Goal: Information Seeking & Learning: Learn about a topic

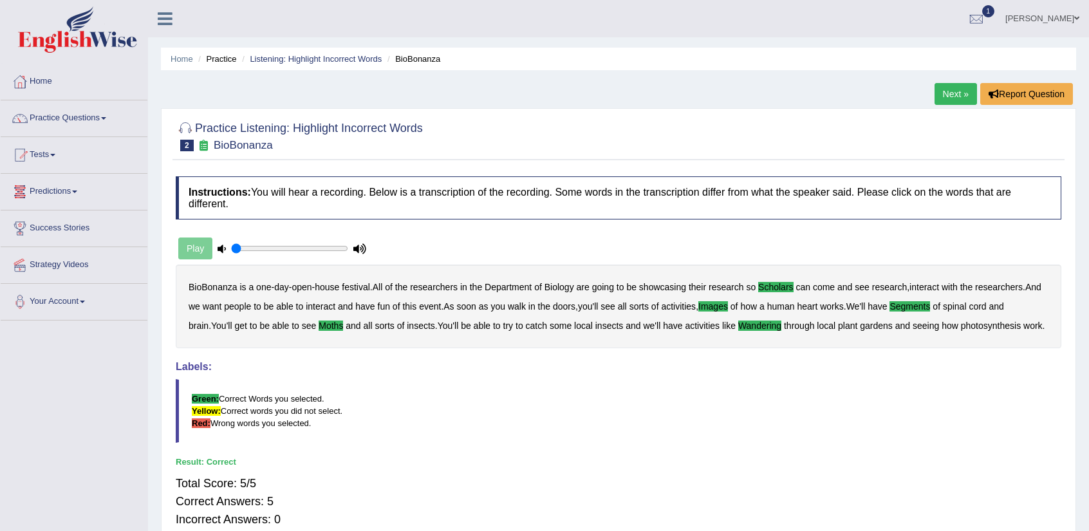
click at [57, 187] on link "Predictions" at bounding box center [74, 190] width 147 height 32
click at [46, 149] on link "Tests" at bounding box center [74, 153] width 147 height 32
click at [35, 119] on link "Practice Questions" at bounding box center [74, 116] width 147 height 32
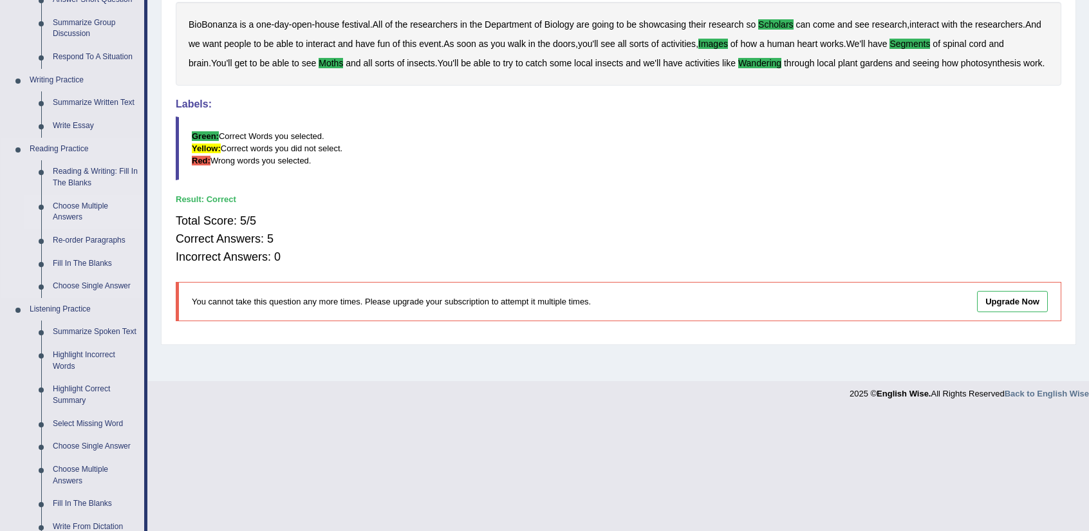
scroll to position [322, 0]
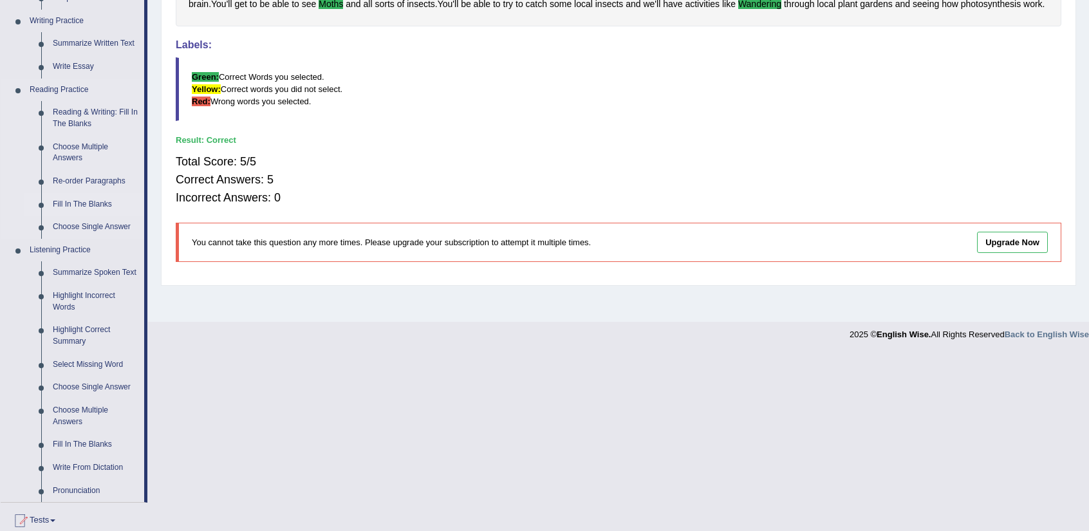
click at [84, 209] on link "Fill In The Blanks" at bounding box center [95, 204] width 97 height 23
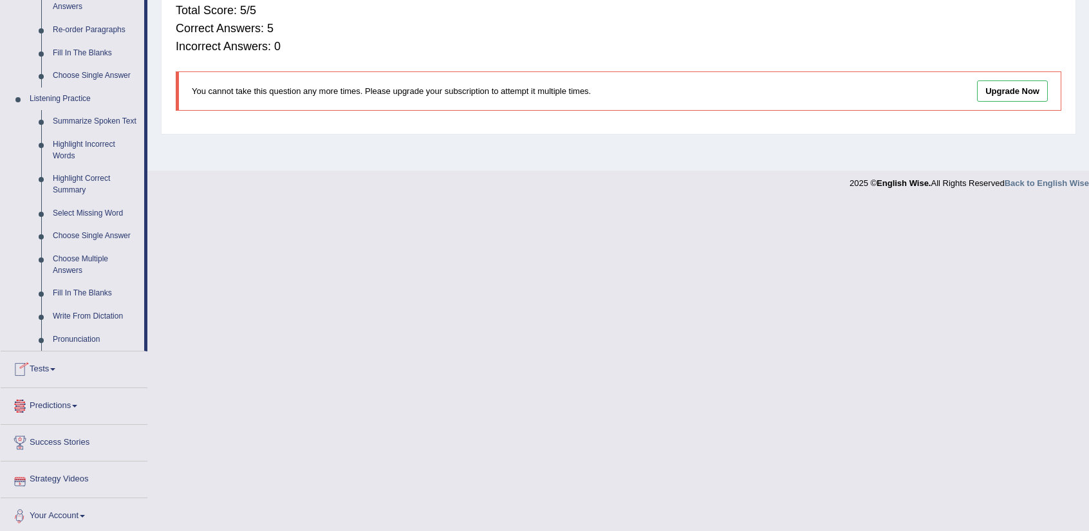
scroll to position [475, 0]
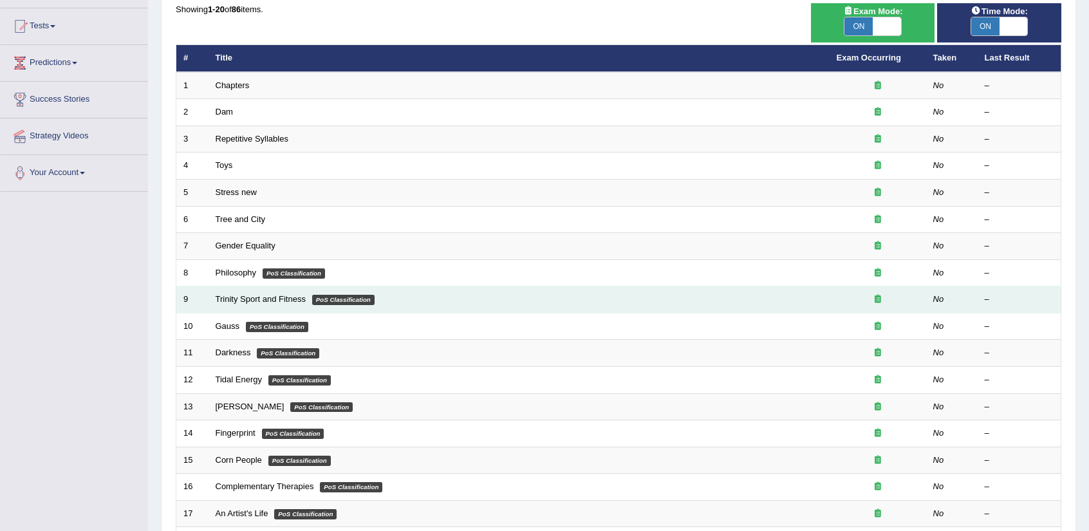
scroll to position [315, 0]
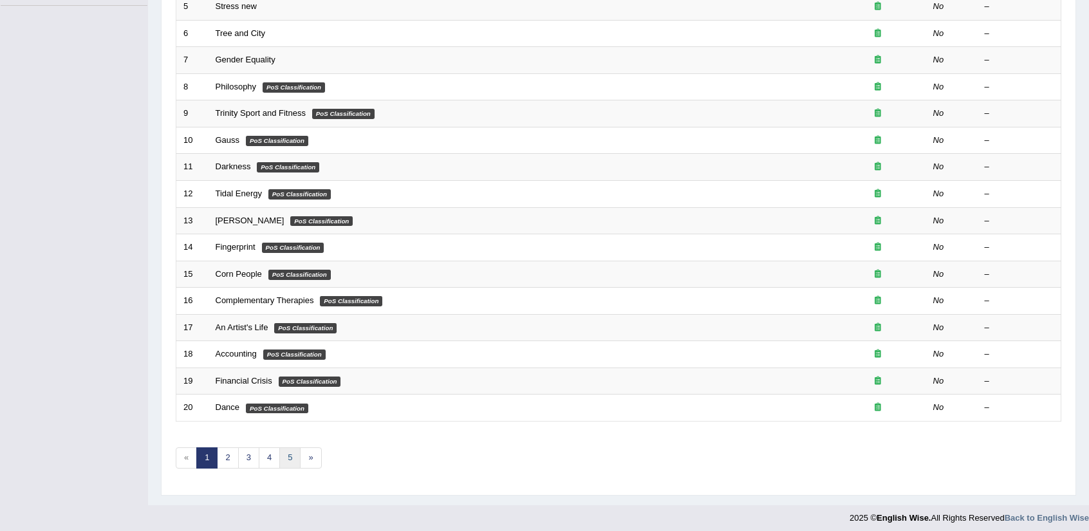
click at [283, 458] on link "5" at bounding box center [289, 457] width 21 height 21
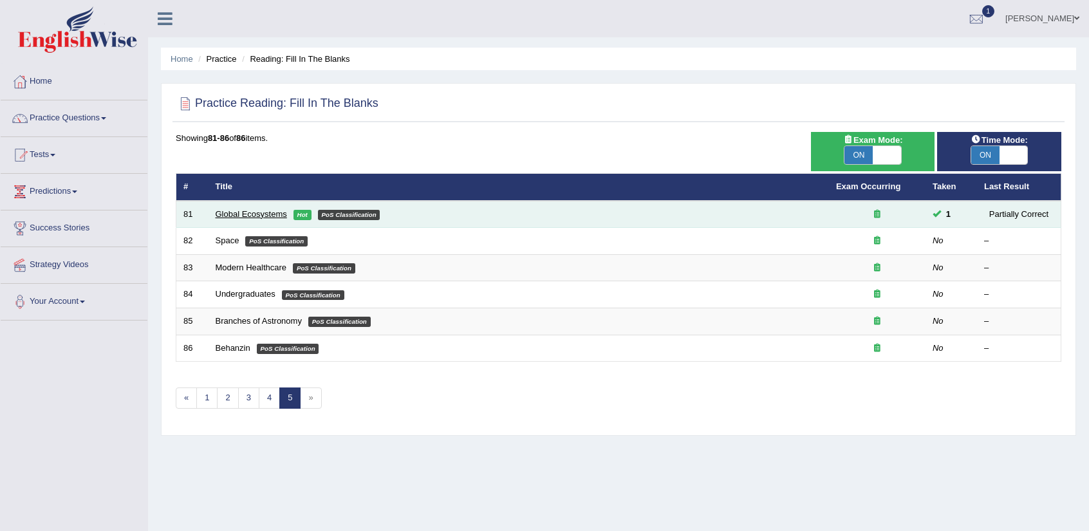
click at [261, 211] on link "Global Ecosystems" at bounding box center [251, 214] width 71 height 10
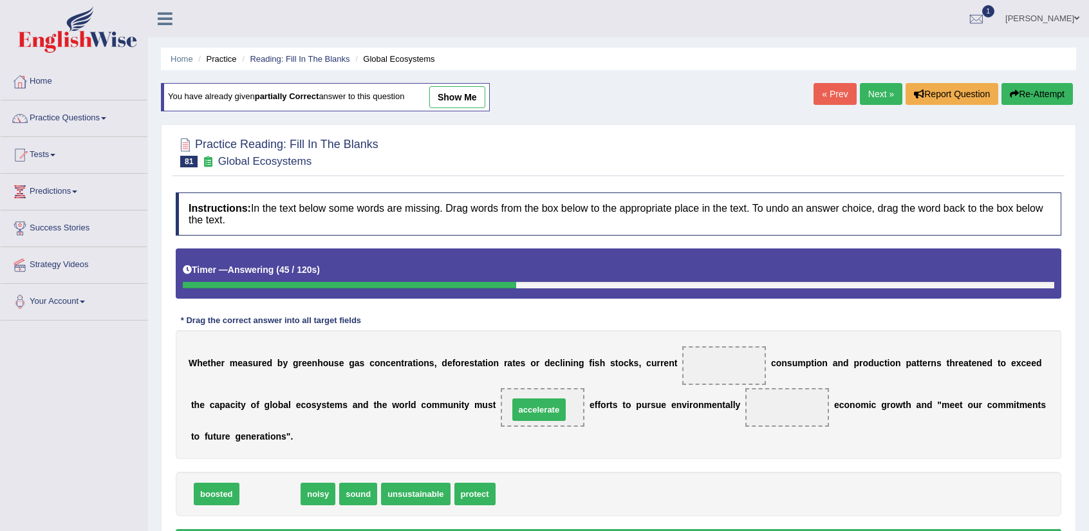
drag, startPoint x: 286, startPoint y: 497, endPoint x: 555, endPoint y: 413, distance: 282.0
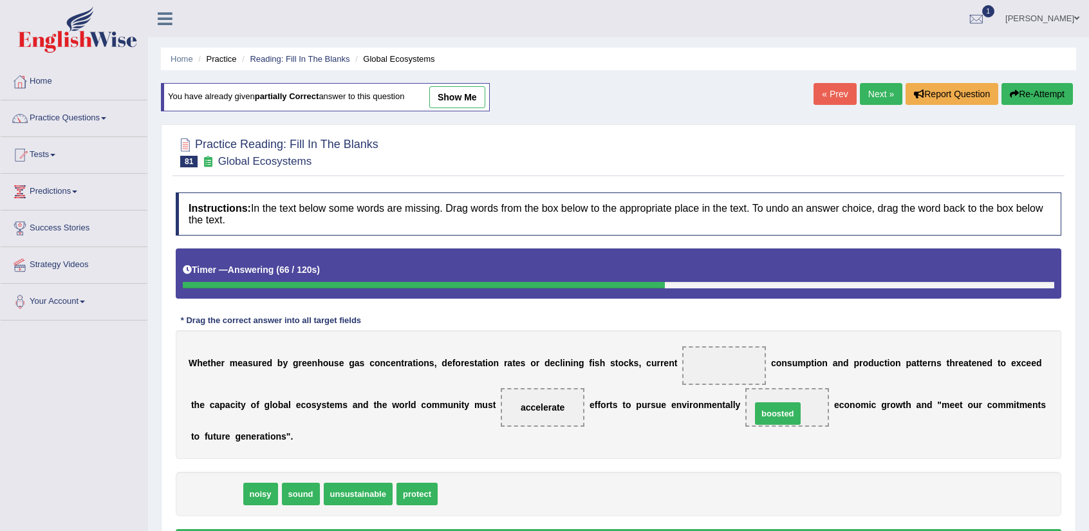
drag, startPoint x: 200, startPoint y: 491, endPoint x: 761, endPoint y: 411, distance: 567.1
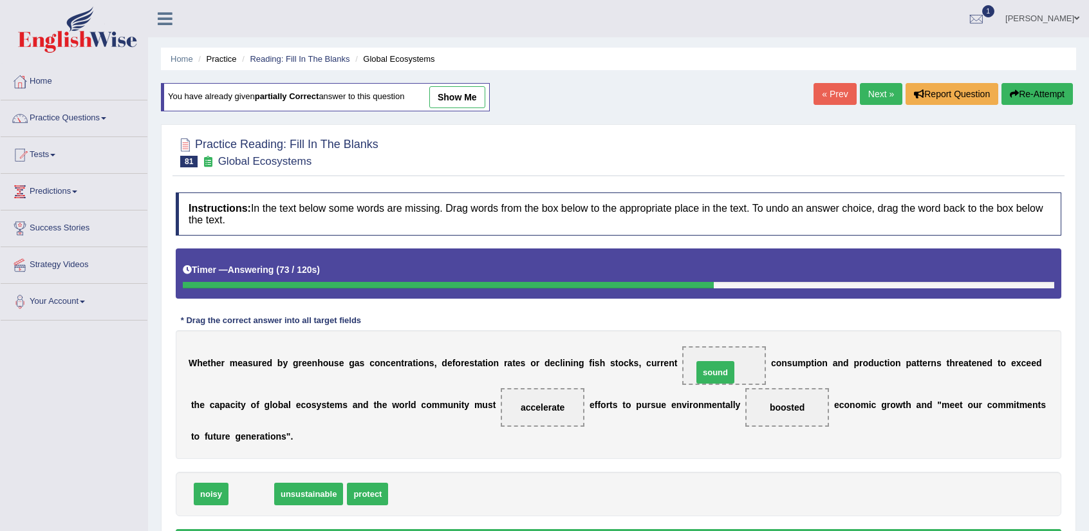
drag, startPoint x: 265, startPoint y: 494, endPoint x: 734, endPoint y: 373, distance: 484.6
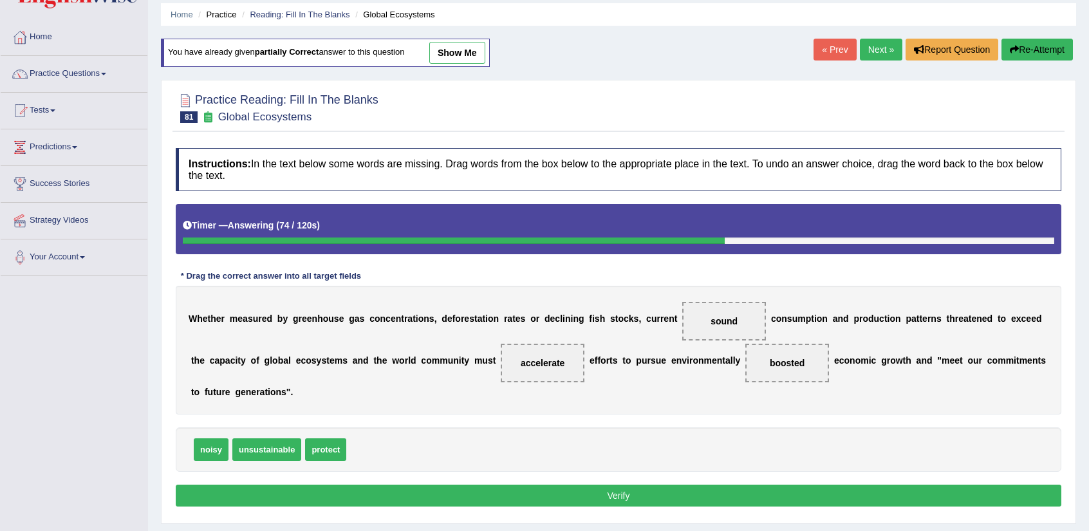
scroll to position [64, 0]
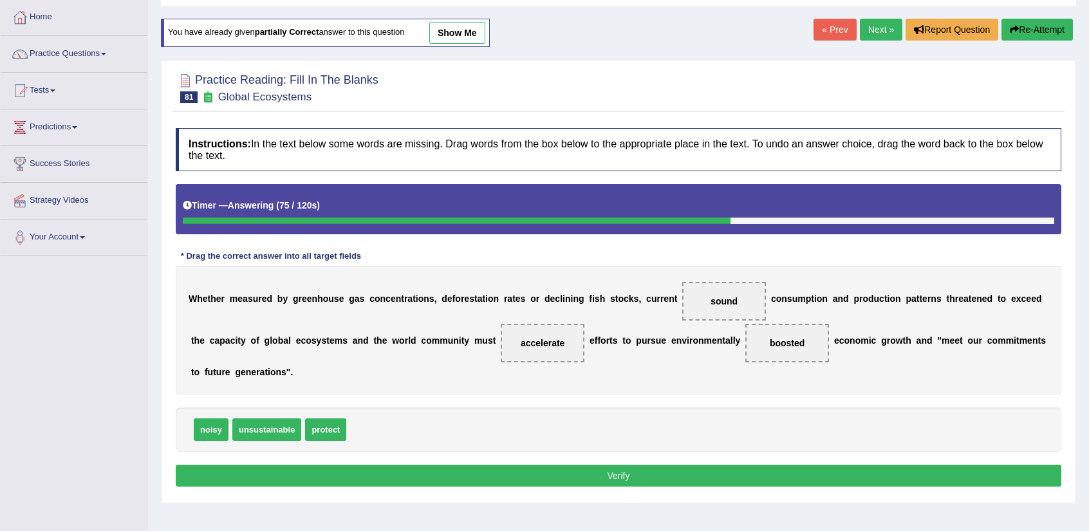
click at [533, 465] on button "Verify" at bounding box center [619, 476] width 886 height 22
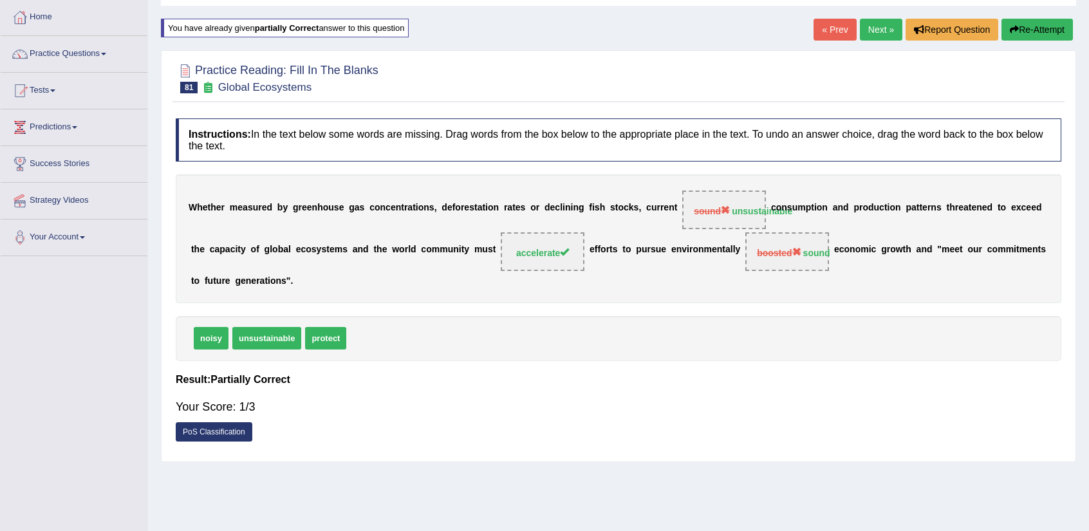
click at [861, 24] on link "Next »" at bounding box center [881, 30] width 42 height 22
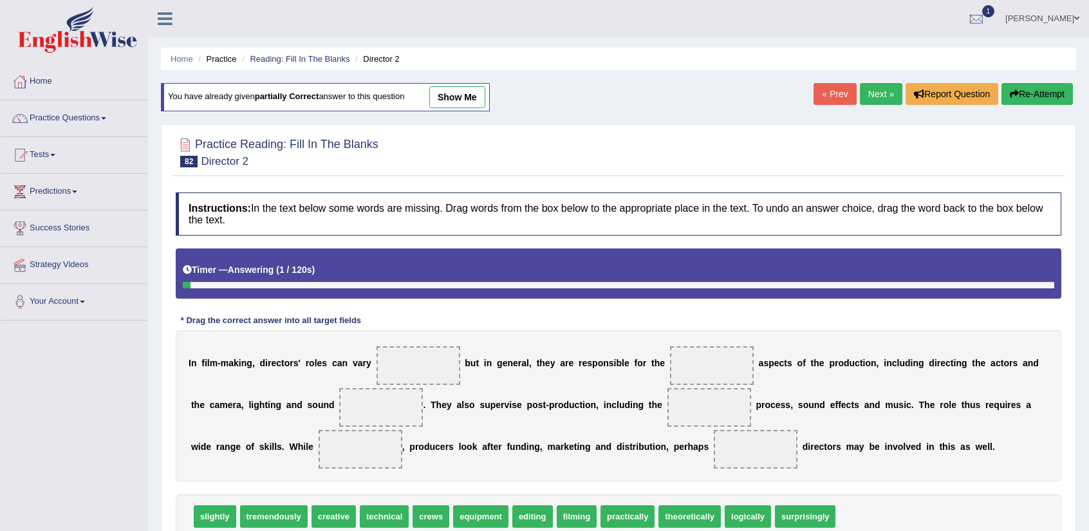
scroll to position [64, 0]
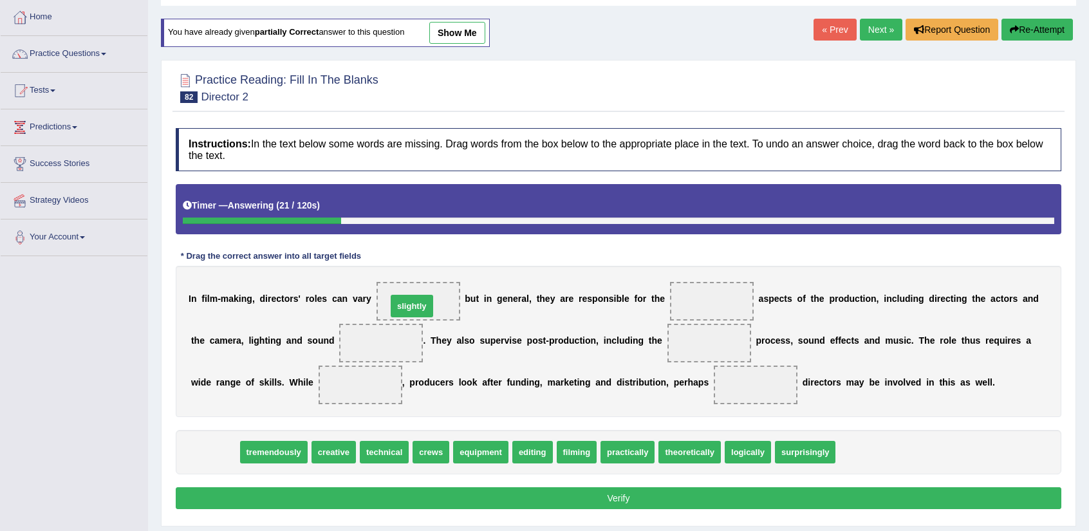
drag, startPoint x: 221, startPoint y: 451, endPoint x: 418, endPoint y: 303, distance: 246.4
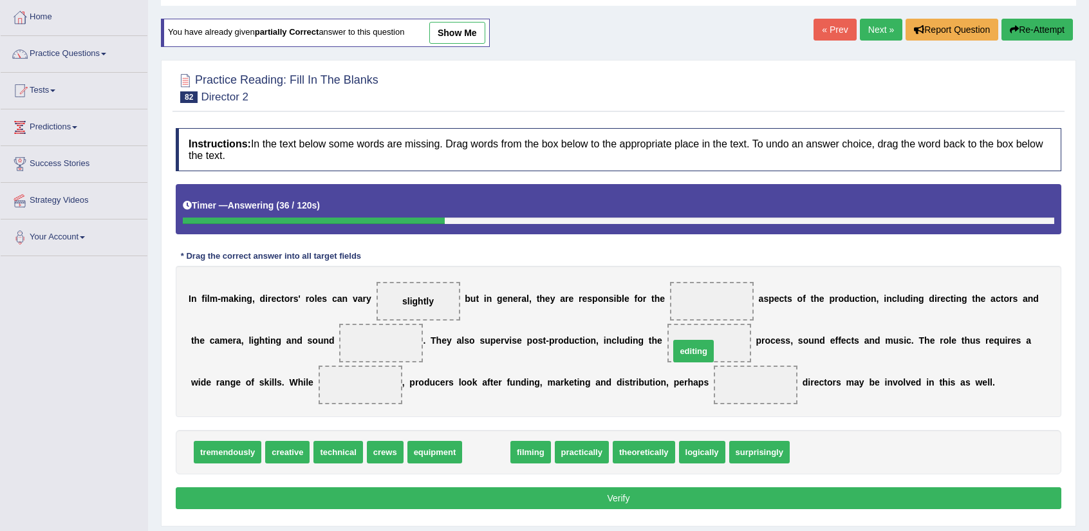
drag, startPoint x: 485, startPoint y: 451, endPoint x: 693, endPoint y: 350, distance: 230.6
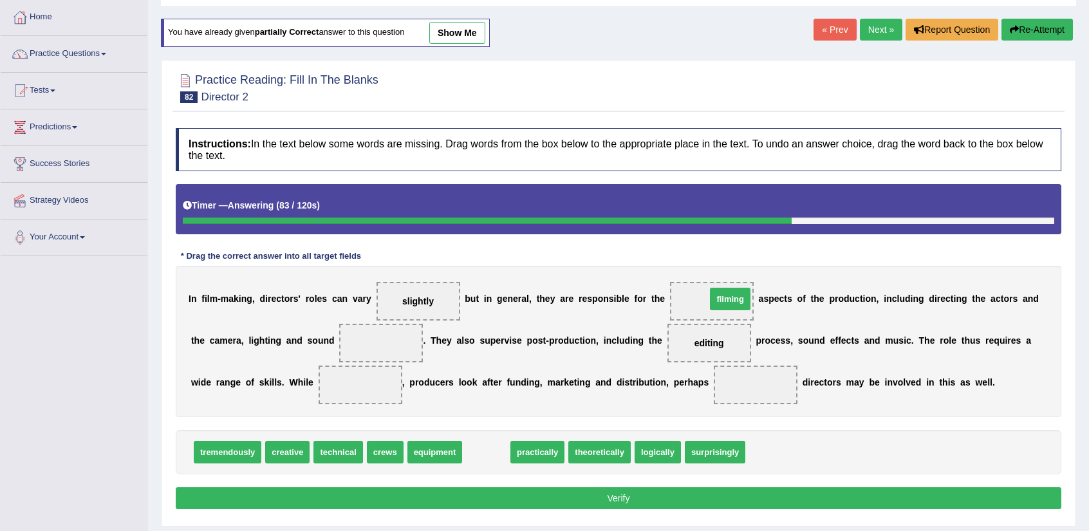
drag, startPoint x: 501, startPoint y: 456, endPoint x: 745, endPoint y: 303, distance: 288.1
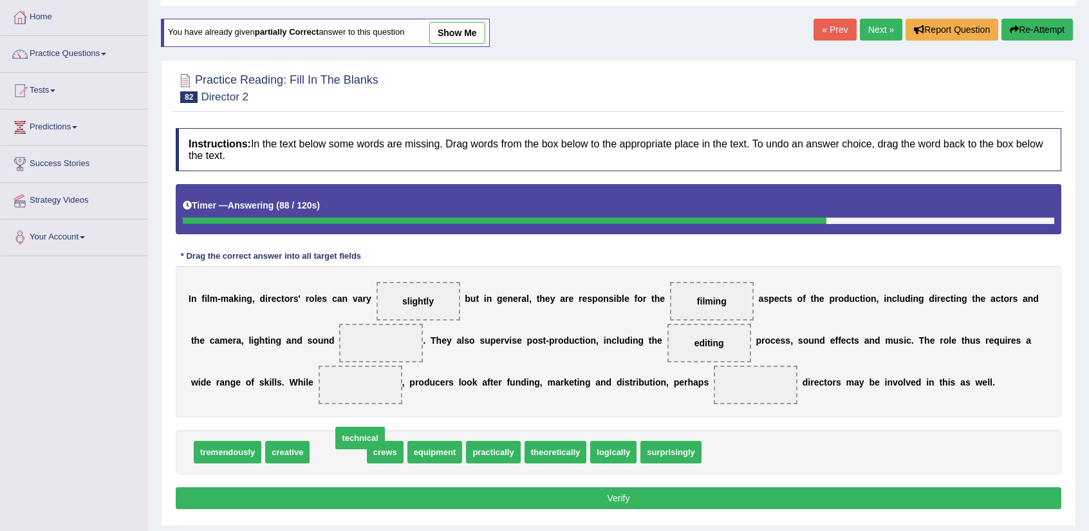
drag, startPoint x: 332, startPoint y: 459, endPoint x: 353, endPoint y: 445, distance: 26.1
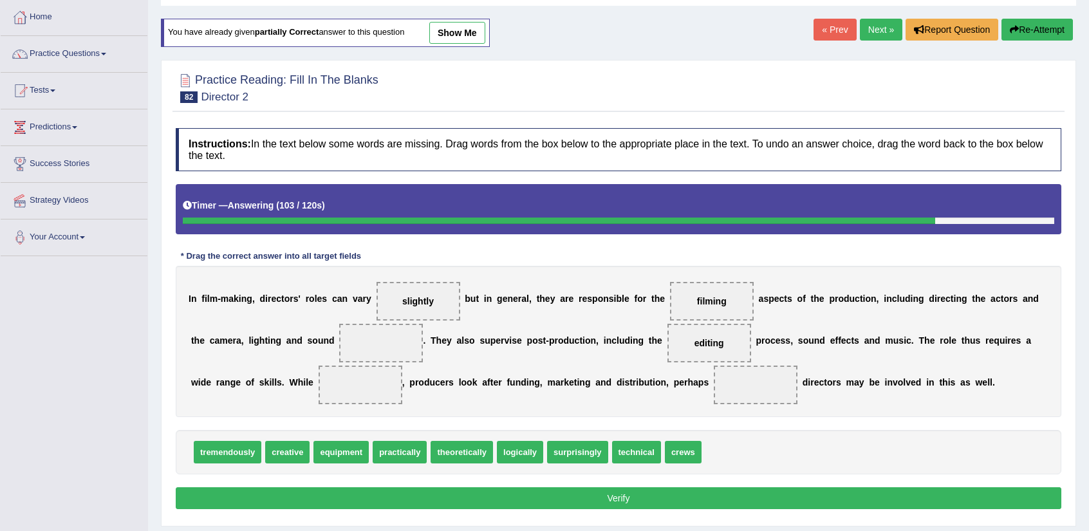
click at [630, 445] on span "technical" at bounding box center [636, 452] width 49 height 23
drag, startPoint x: 312, startPoint y: 454, endPoint x: 359, endPoint y: 359, distance: 106.5
click at [359, 359] on div "Instructions: In the text below some words are missing. Drag words from the box…" at bounding box center [619, 321] width 892 height 398
drag, startPoint x: 350, startPoint y: 445, endPoint x: 404, endPoint y: 335, distance: 122.9
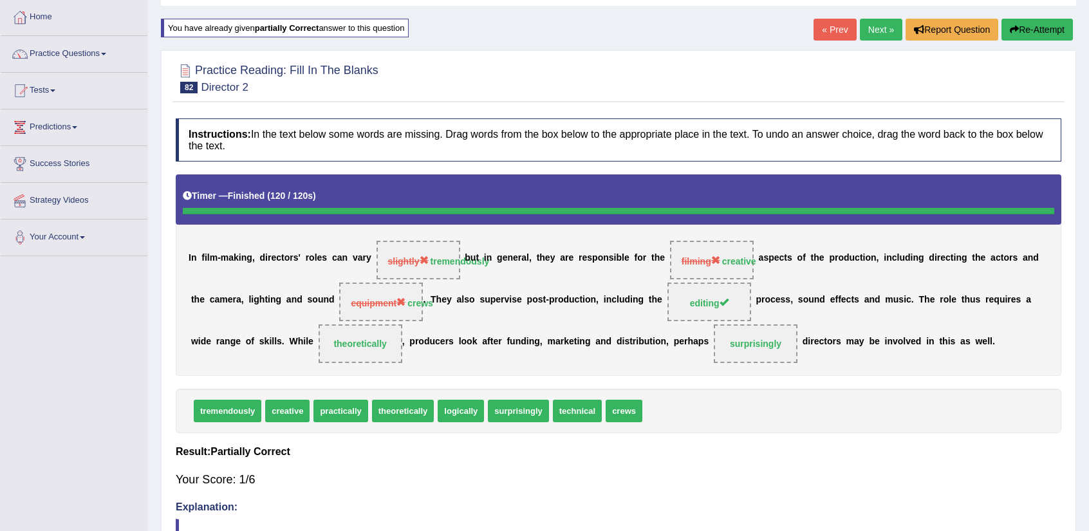
click at [1045, 28] on button "Re-Attempt" at bounding box center [1037, 30] width 71 height 22
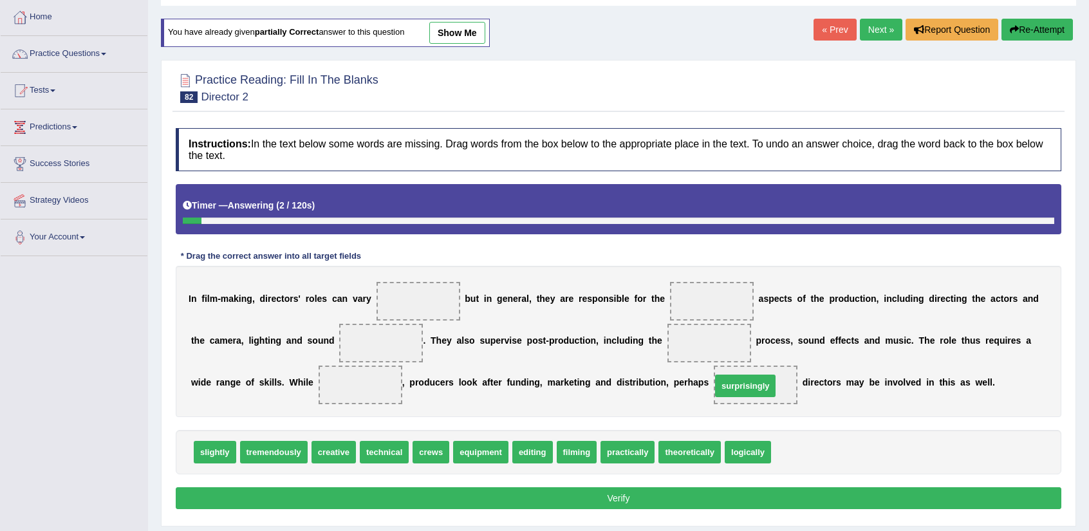
drag, startPoint x: 830, startPoint y: 456, endPoint x: 771, endPoint y: 389, distance: 89.3
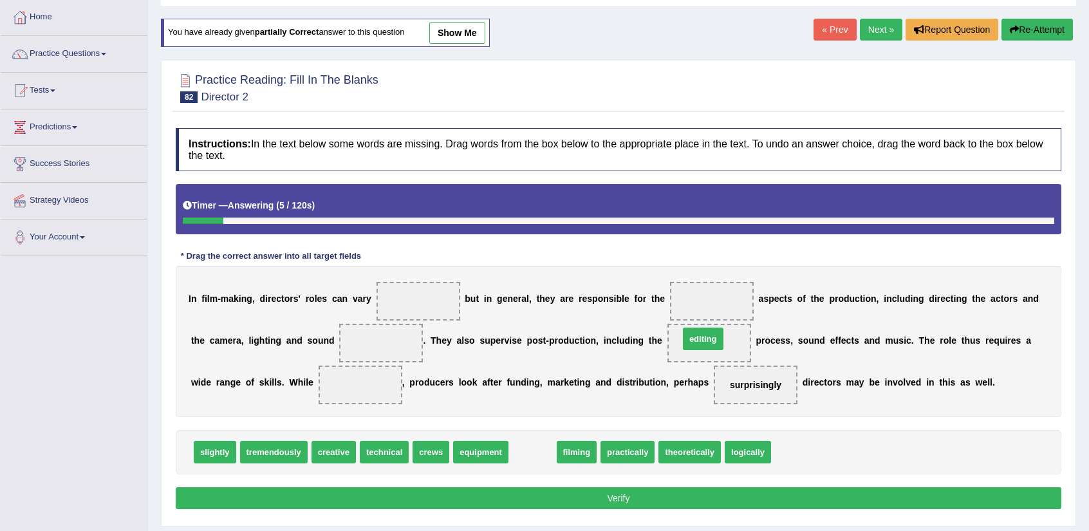
drag, startPoint x: 536, startPoint y: 451, endPoint x: 707, endPoint y: 339, distance: 203.7
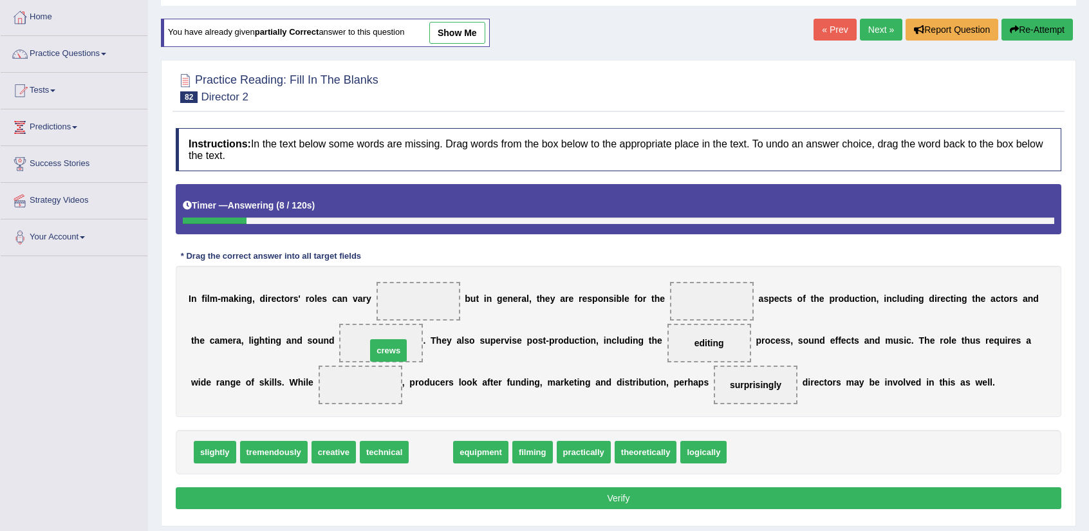
drag, startPoint x: 429, startPoint y: 454, endPoint x: 386, endPoint y: 350, distance: 112.8
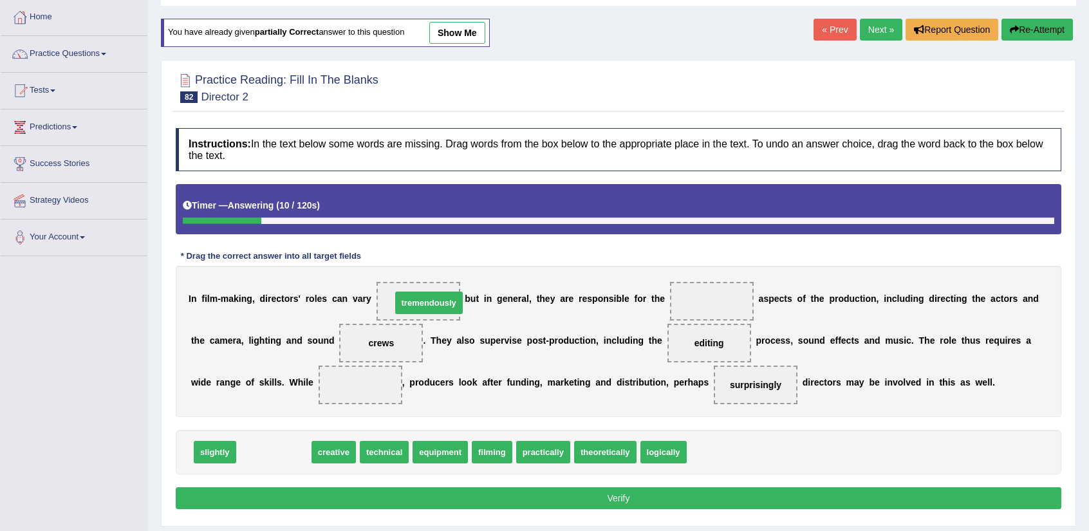
drag, startPoint x: 290, startPoint y: 451, endPoint x: 440, endPoint y: 304, distance: 209.4
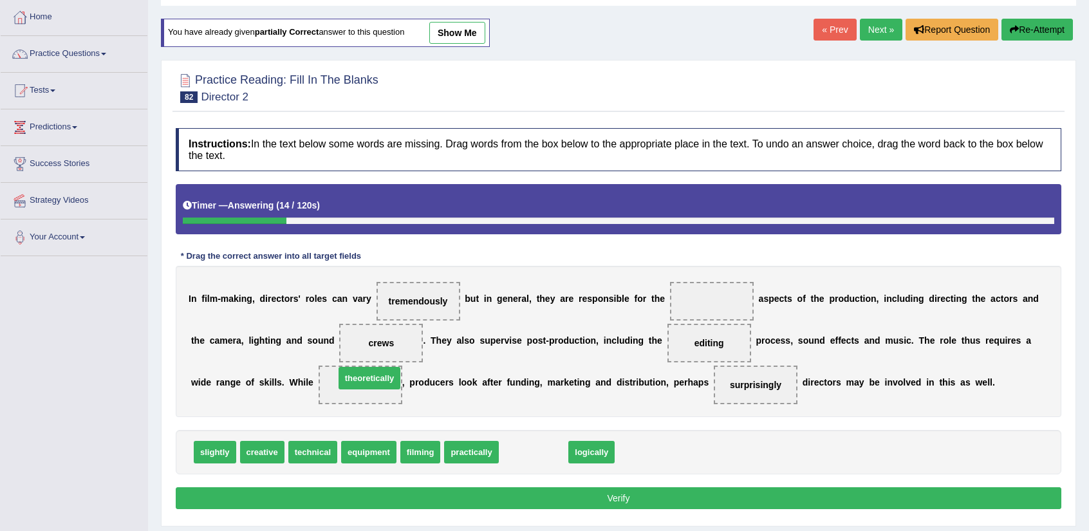
drag, startPoint x: 549, startPoint y: 456, endPoint x: 385, endPoint y: 382, distance: 180.1
drag, startPoint x: 294, startPoint y: 424, endPoint x: 706, endPoint y: 279, distance: 437.5
click at [723, 281] on div "Instructions: In the text below some words are missing. Drag words from the box…" at bounding box center [619, 321] width 892 height 398
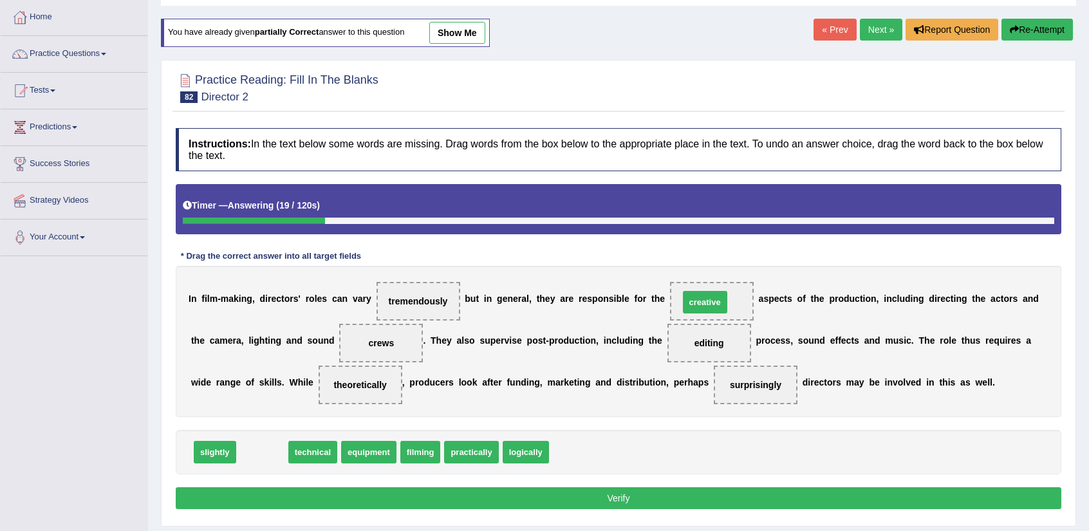
drag, startPoint x: 270, startPoint y: 406, endPoint x: 700, endPoint y: 294, distance: 444.3
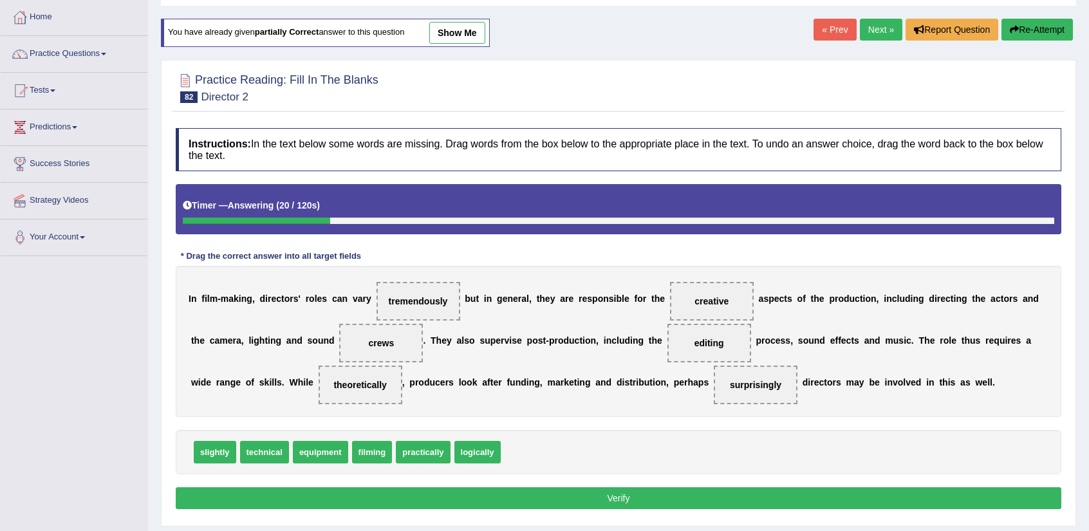
drag, startPoint x: 627, startPoint y: 501, endPoint x: 624, endPoint y: 495, distance: 6.6
click at [624, 498] on button "Verify" at bounding box center [619, 498] width 886 height 22
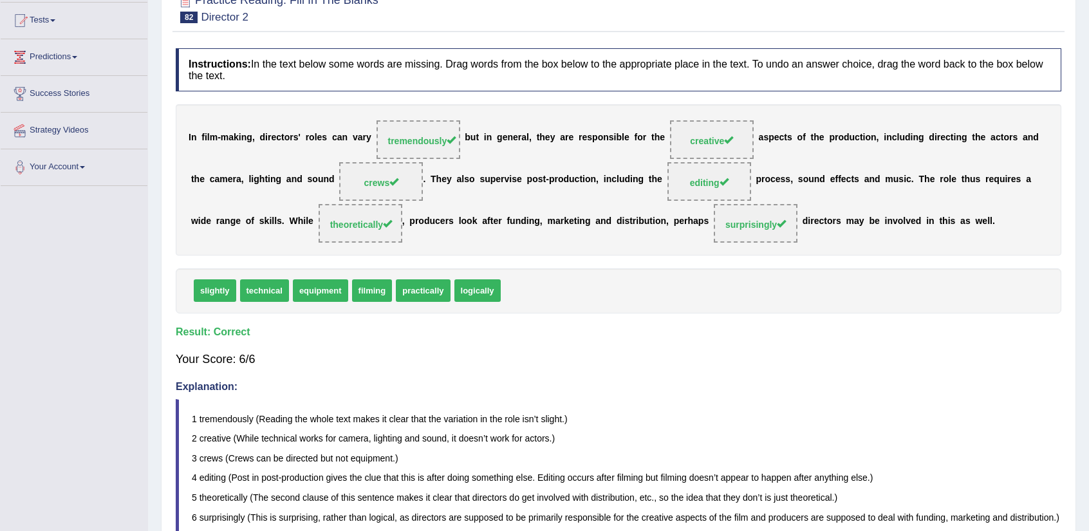
scroll to position [40, 0]
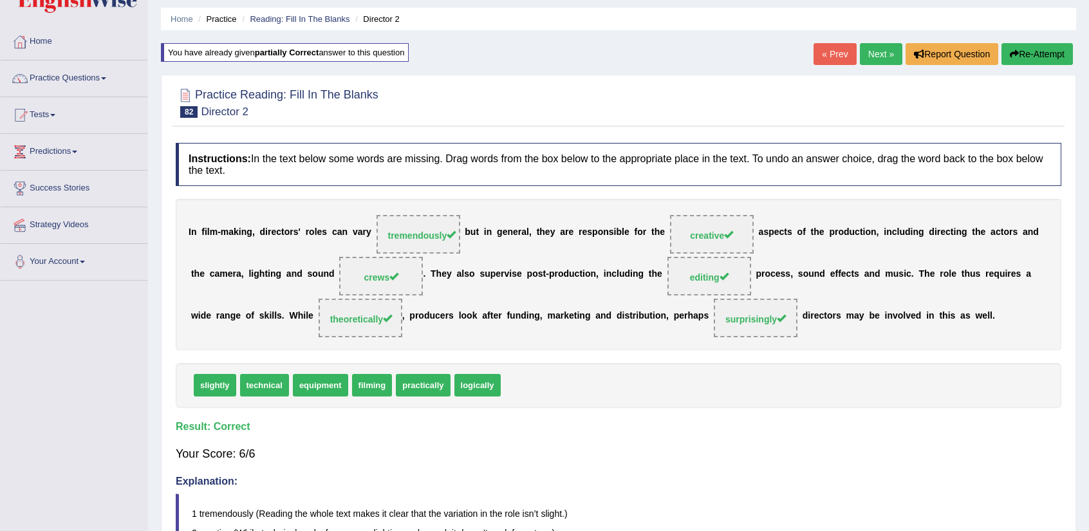
click at [877, 50] on link "Next »" at bounding box center [881, 54] width 42 height 22
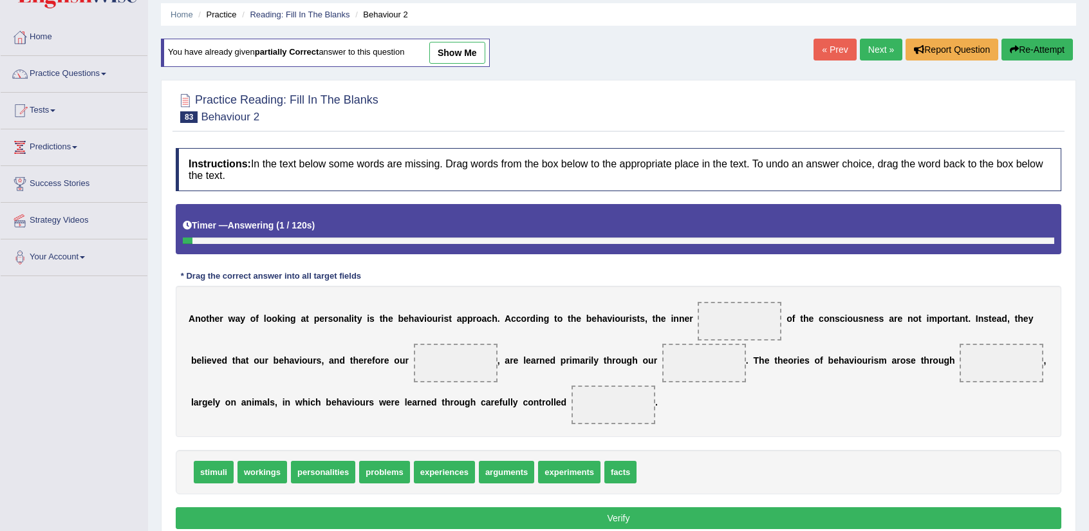
scroll to position [64, 0]
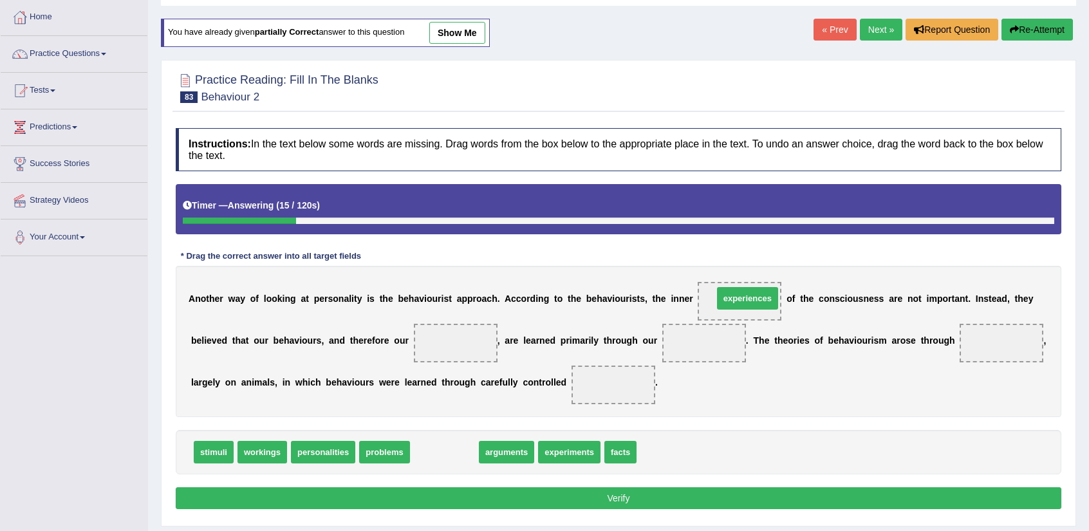
drag, startPoint x: 458, startPoint y: 449, endPoint x: 749, endPoint y: 302, distance: 326.7
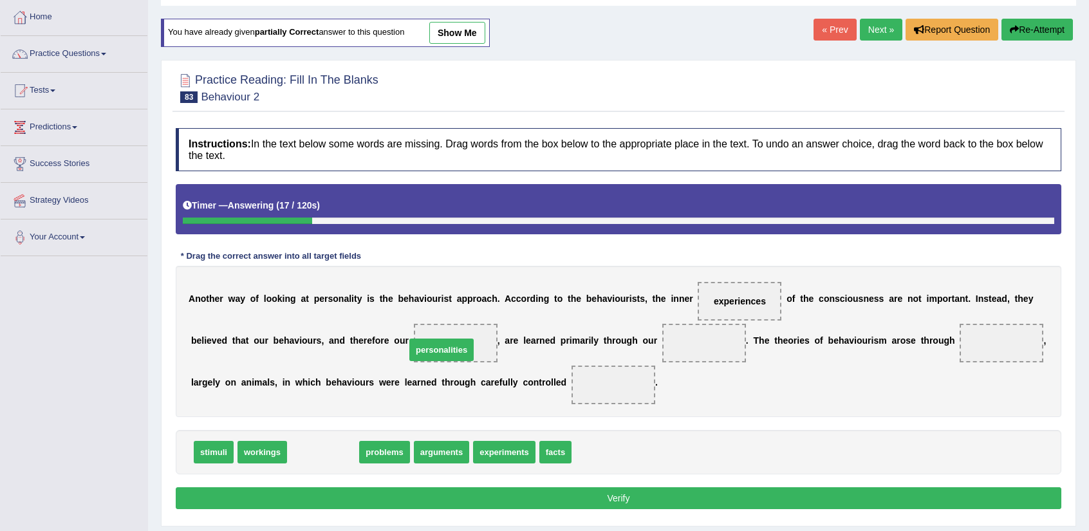
drag, startPoint x: 324, startPoint y: 456, endPoint x: 443, endPoint y: 354, distance: 156.5
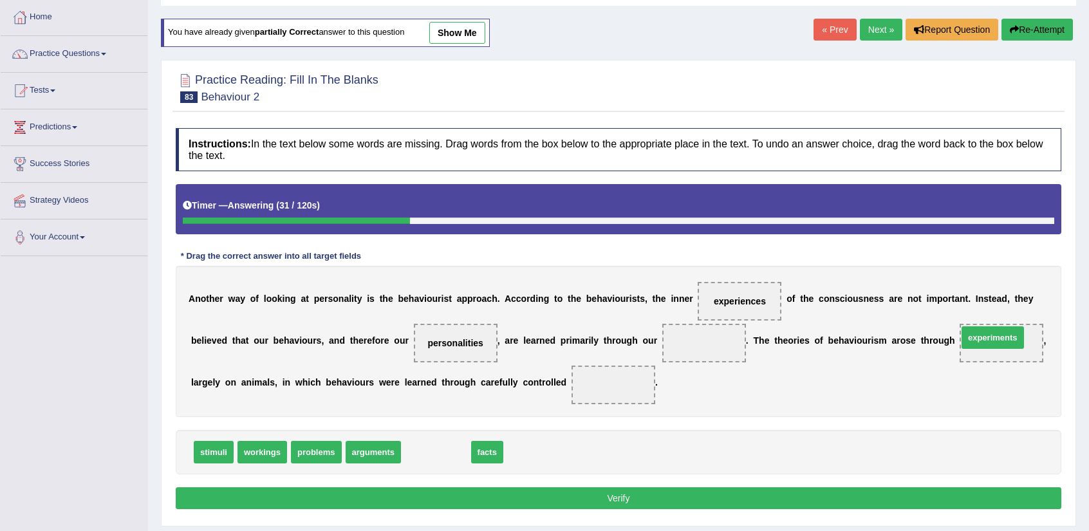
drag, startPoint x: 415, startPoint y: 450, endPoint x: 977, endPoint y: 334, distance: 573.1
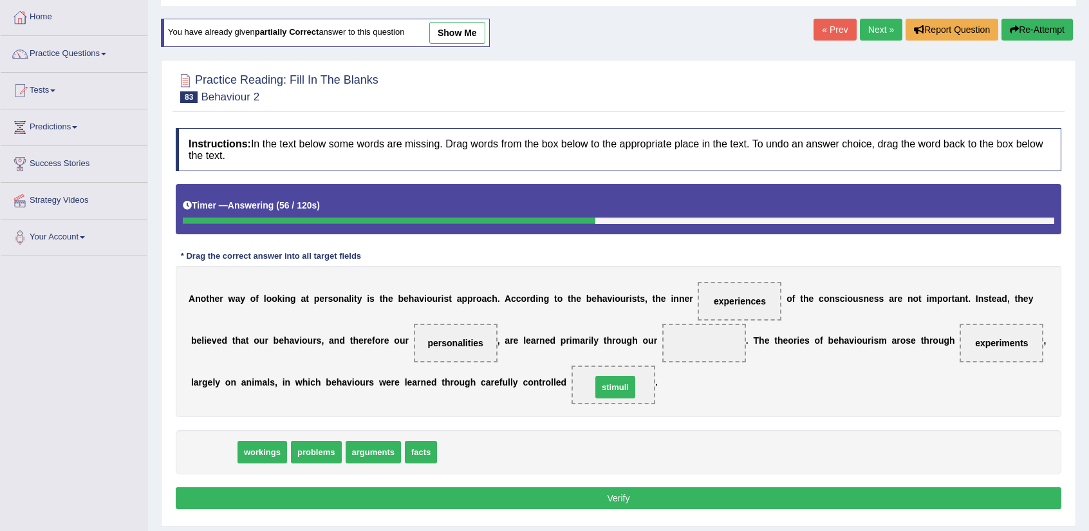
drag, startPoint x: 200, startPoint y: 454, endPoint x: 601, endPoint y: 389, distance: 406.9
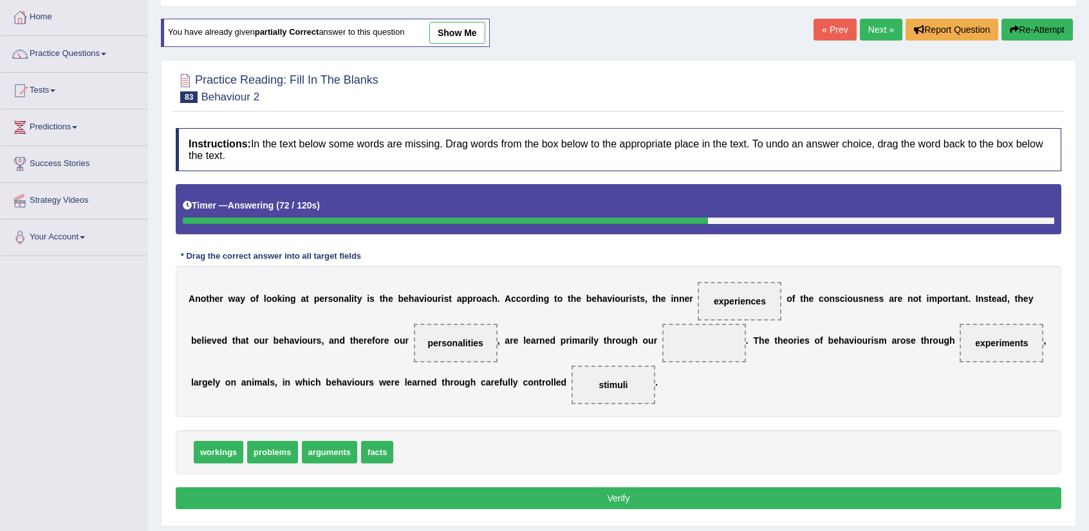
drag, startPoint x: 863, startPoint y: 313, endPoint x: 796, endPoint y: 309, distance: 67.7
click at [801, 309] on div "A n o t h e r w a y o f l o o k i n g a t p e r s o n a l i t y i s t h e b e h…" at bounding box center [619, 341] width 886 height 151
drag, startPoint x: 744, startPoint y: 299, endPoint x: 716, endPoint y: 337, distance: 46.5
drag, startPoint x: 393, startPoint y: 447, endPoint x: 770, endPoint y: 290, distance: 408.6
click at [704, 501] on button "Verify" at bounding box center [619, 498] width 886 height 22
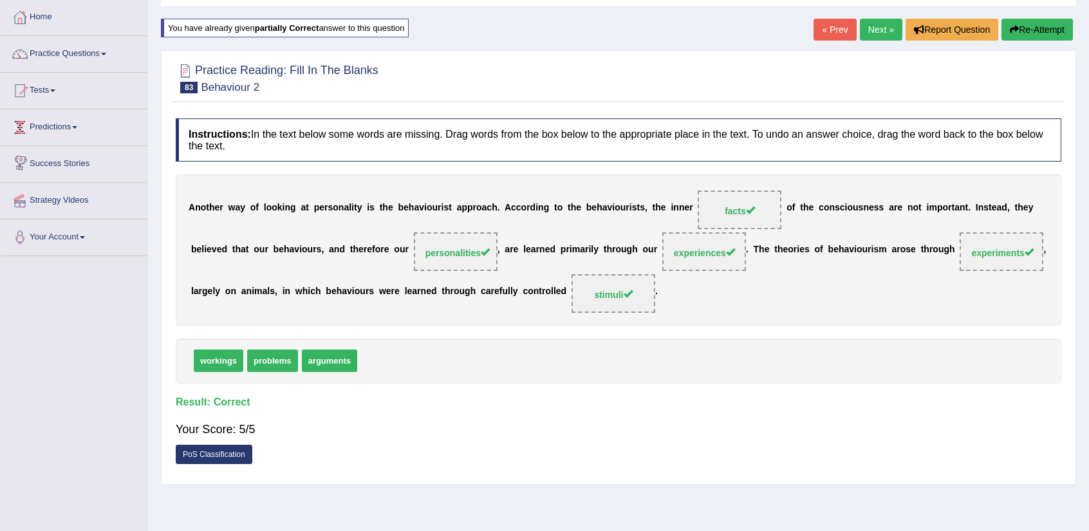
click at [76, 136] on link "Predictions" at bounding box center [74, 125] width 147 height 32
click at [83, 57] on link "Practice Questions" at bounding box center [74, 52] width 147 height 32
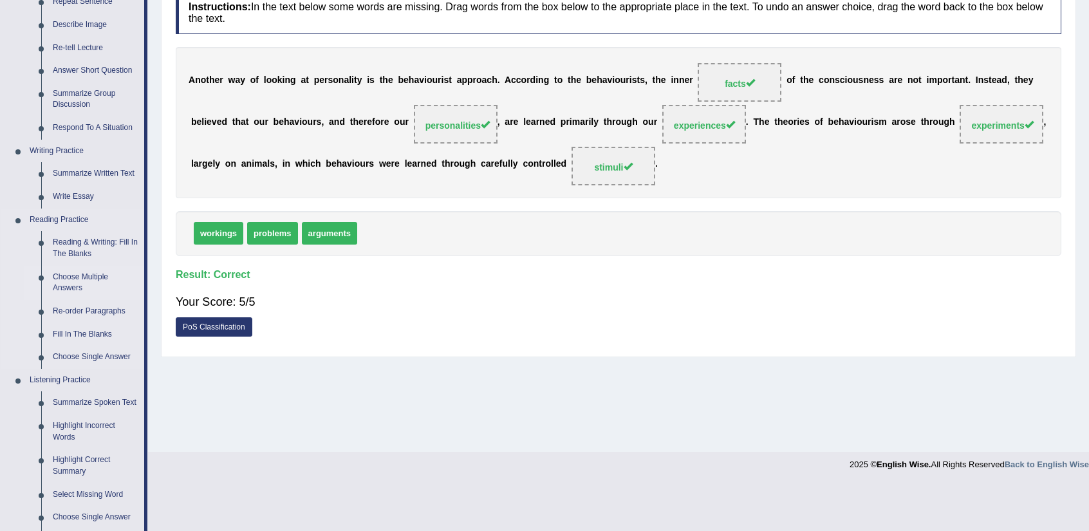
scroll to position [193, 0]
click at [97, 326] on link "Fill In The Blanks" at bounding box center [95, 333] width 97 height 23
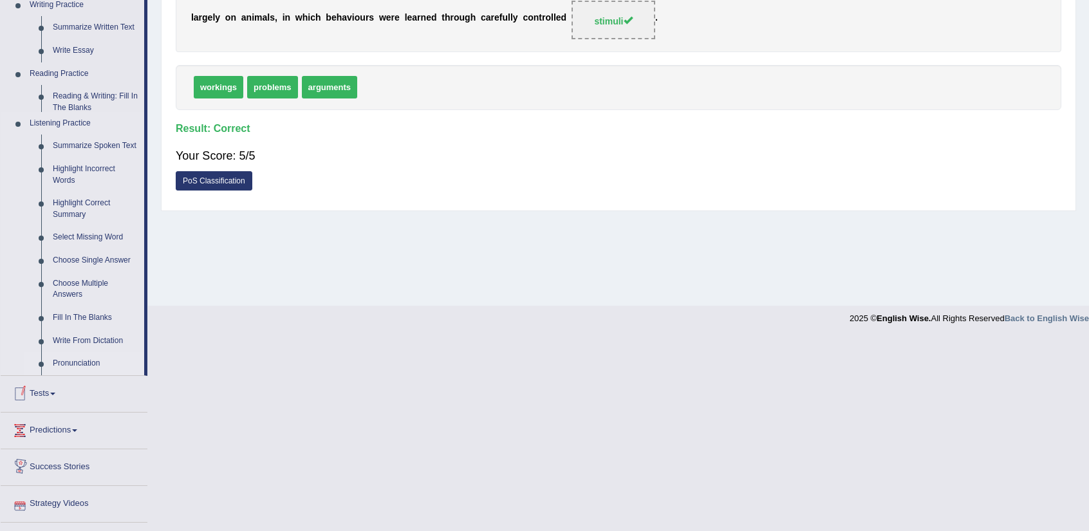
scroll to position [433, 0]
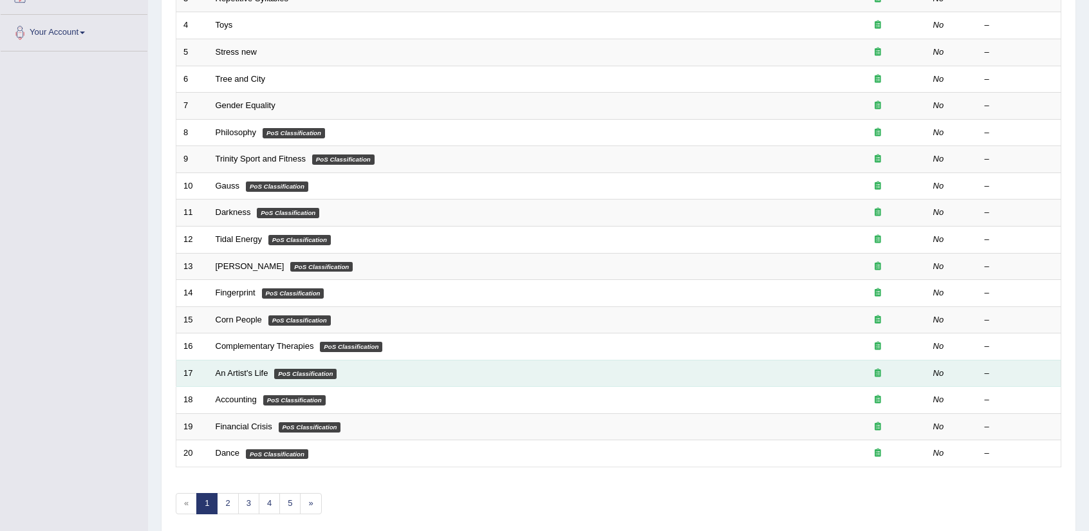
scroll to position [315, 0]
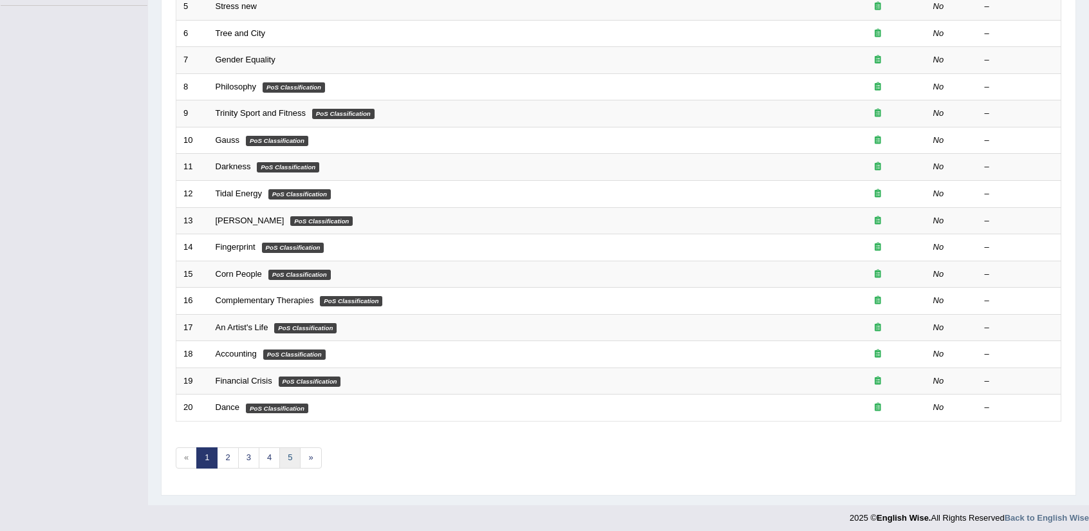
click at [283, 447] on link "5" at bounding box center [289, 457] width 21 height 21
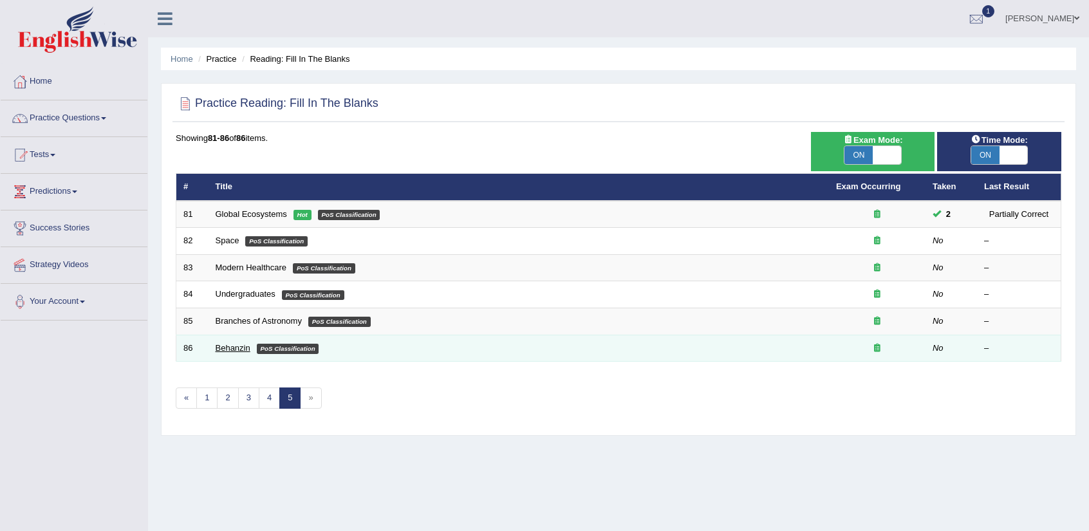
click at [245, 343] on link "Behanzin" at bounding box center [233, 348] width 35 height 10
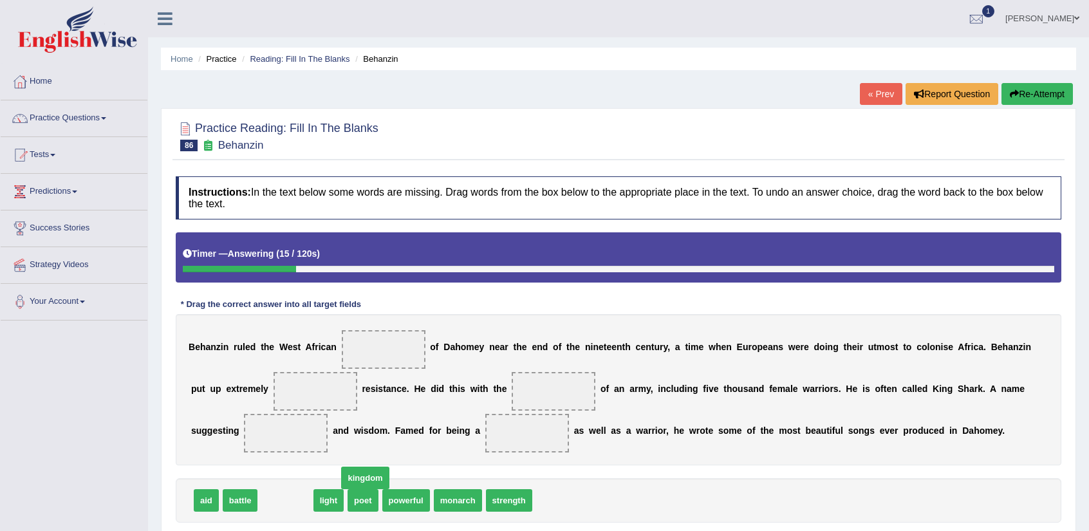
drag, startPoint x: 300, startPoint y: 494, endPoint x: 383, endPoint y: 487, distance: 83.4
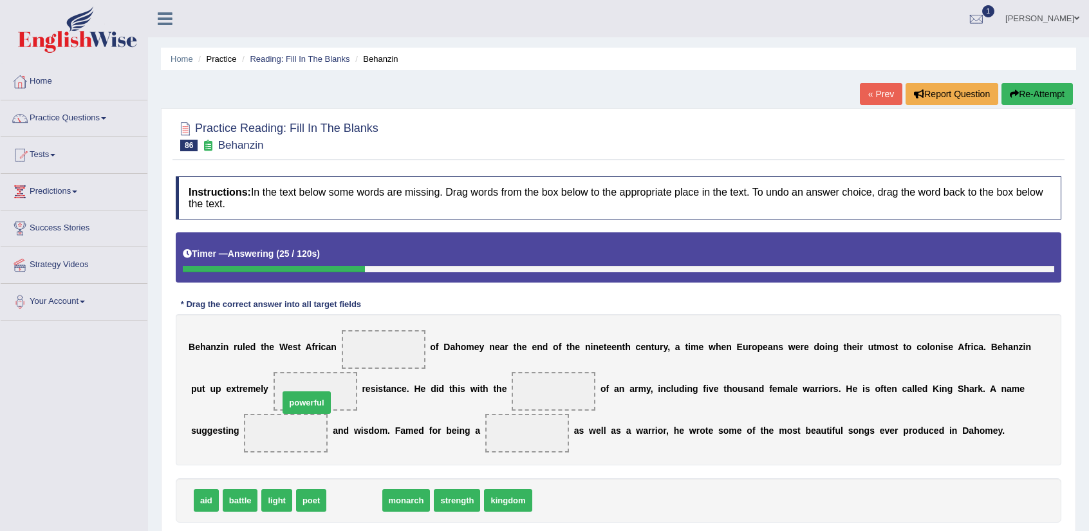
drag, startPoint x: 348, startPoint y: 504, endPoint x: 300, endPoint y: 406, distance: 108.8
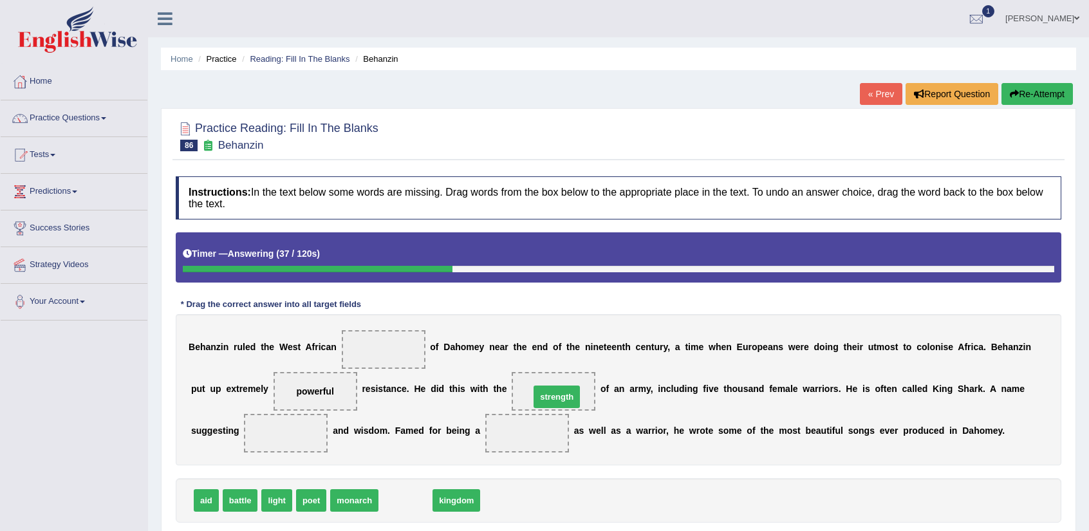
drag, startPoint x: 407, startPoint y: 501, endPoint x: 558, endPoint y: 397, distance: 183.4
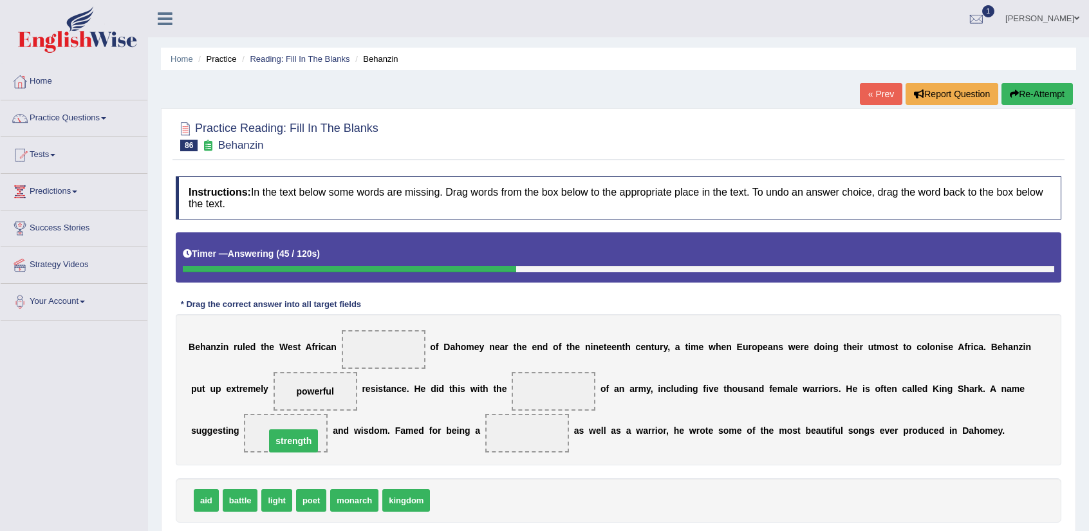
drag, startPoint x: 555, startPoint y: 388, endPoint x: 294, endPoint y: 431, distance: 264.9
drag, startPoint x: 243, startPoint y: 499, endPoint x: 513, endPoint y: 488, distance: 269.9
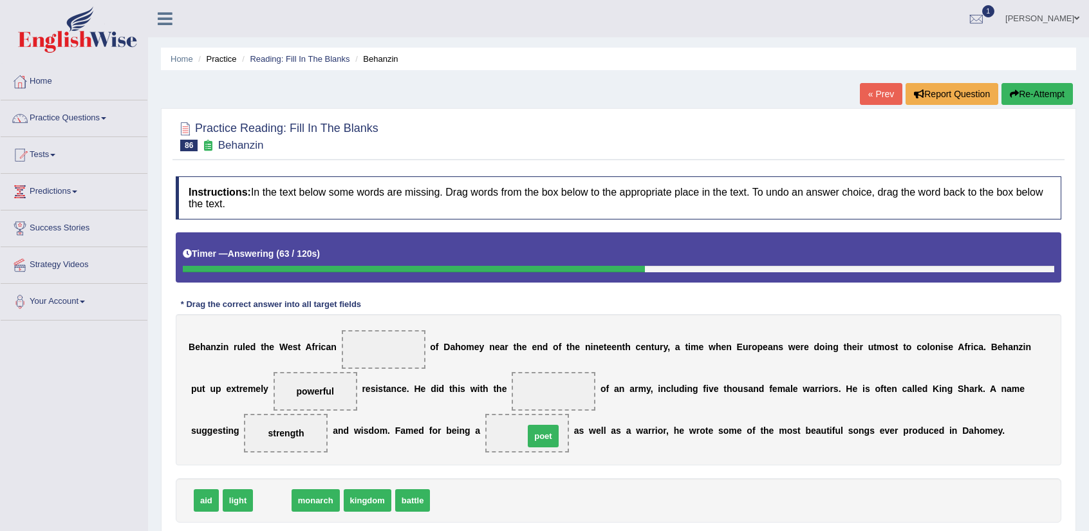
drag, startPoint x: 265, startPoint y: 501, endPoint x: 536, endPoint y: 436, distance: 278.5
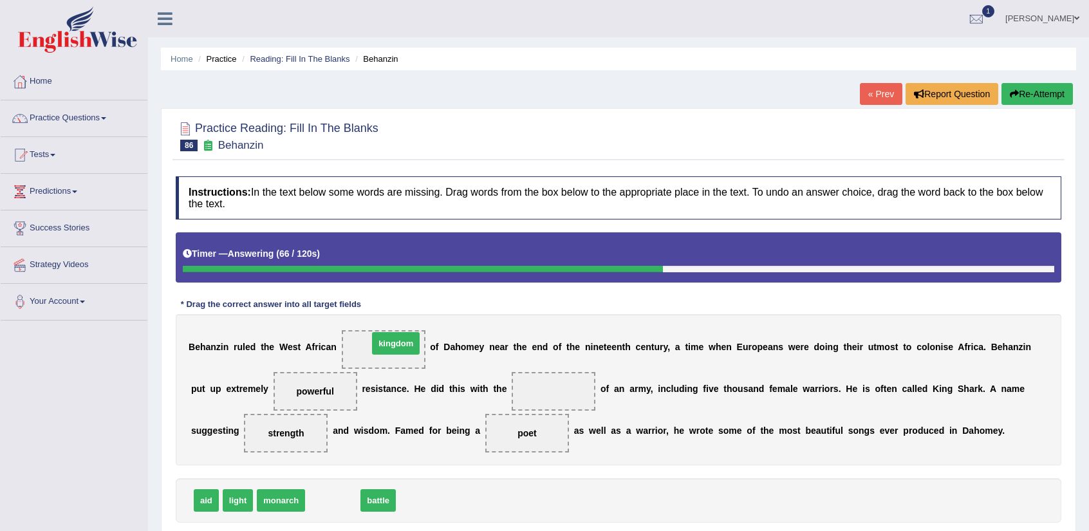
drag, startPoint x: 340, startPoint y: 500, endPoint x: 403, endPoint y: 343, distance: 169.3
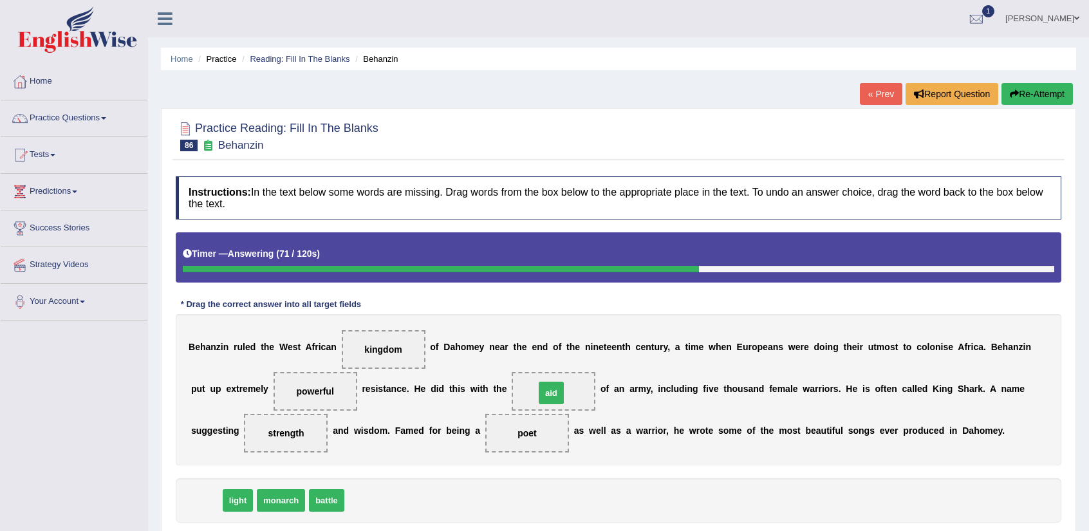
drag, startPoint x: 194, startPoint y: 499, endPoint x: 524, endPoint y: 392, distance: 346.5
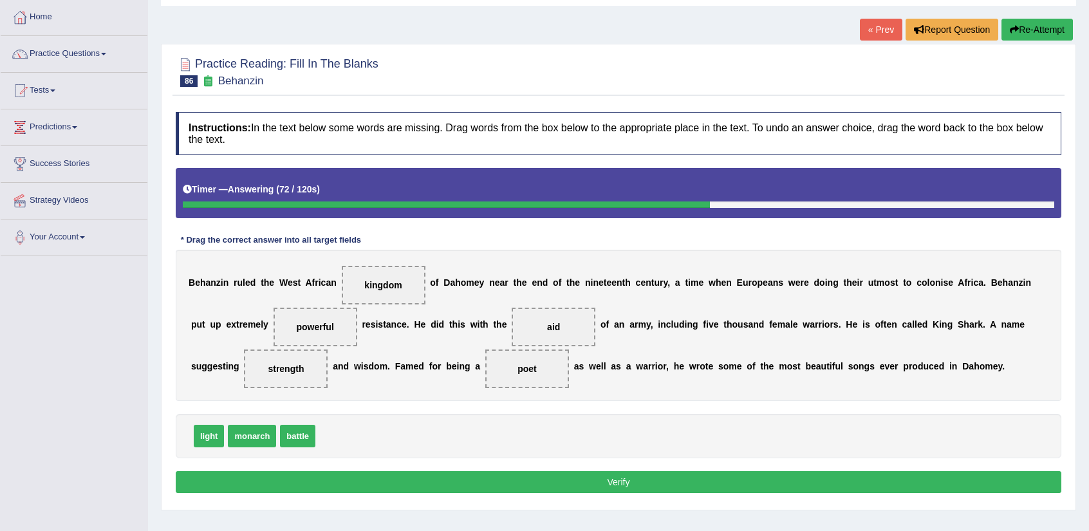
click at [612, 485] on button "Verify" at bounding box center [619, 482] width 886 height 22
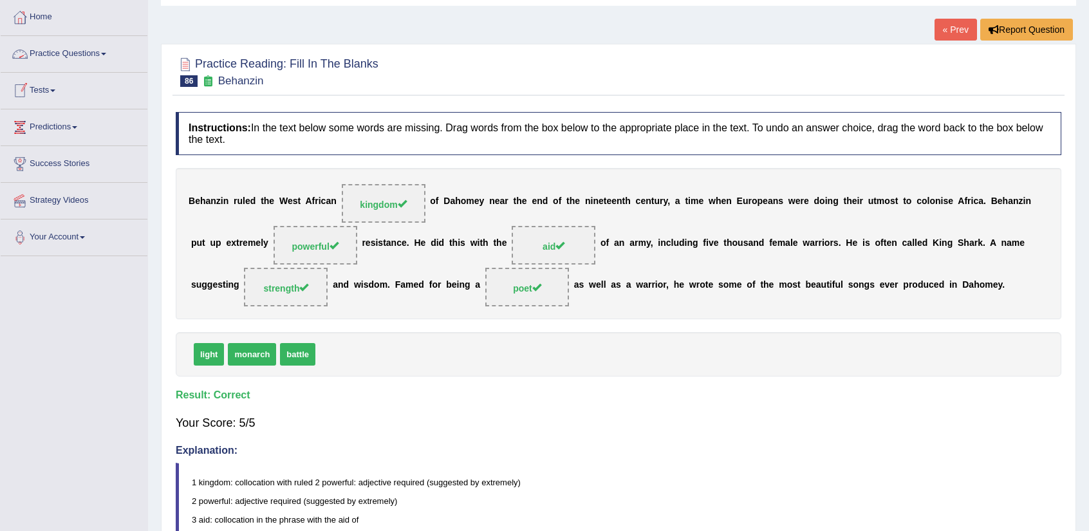
click at [81, 49] on link "Practice Questions" at bounding box center [74, 52] width 147 height 32
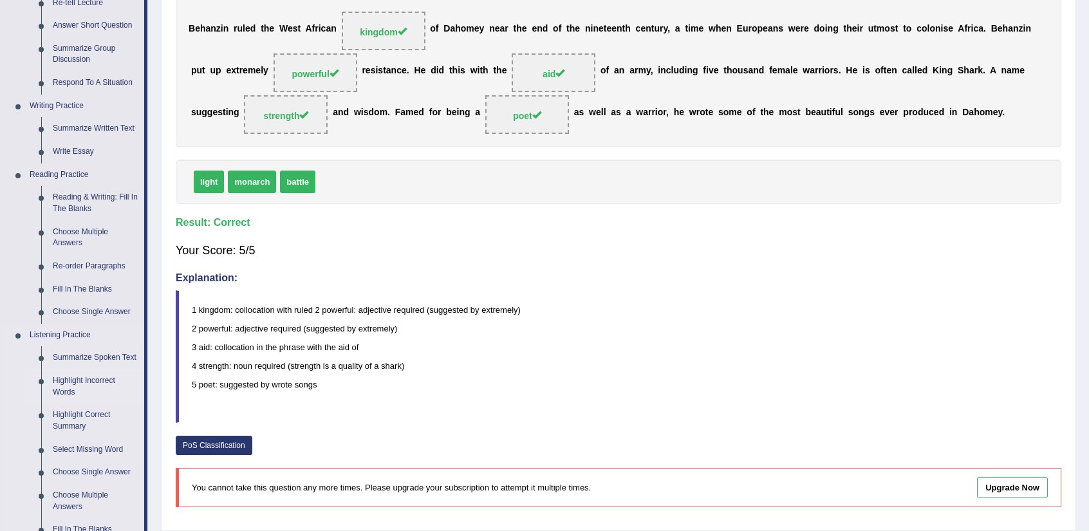
scroll to position [257, 0]
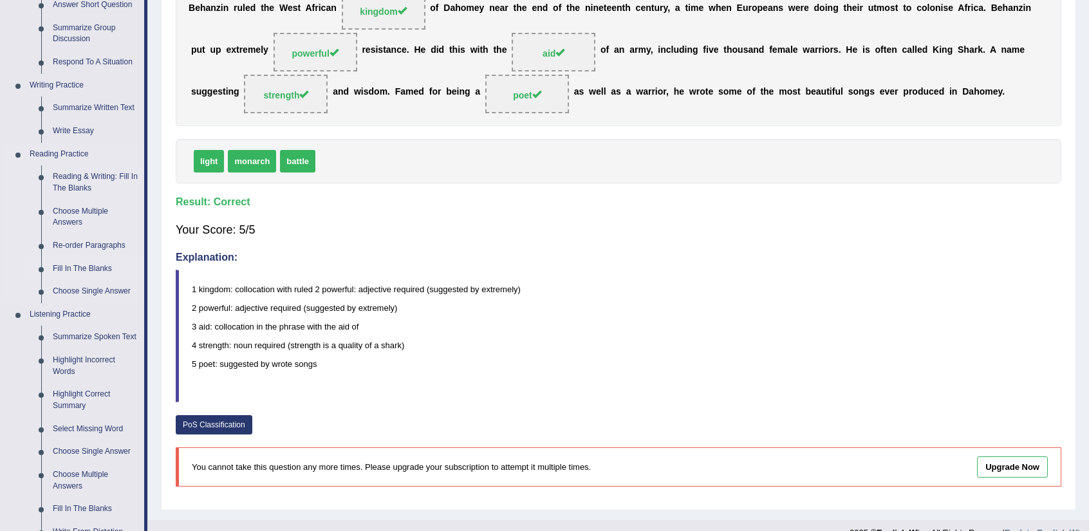
click at [108, 266] on link "Fill In The Blanks" at bounding box center [95, 268] width 97 height 23
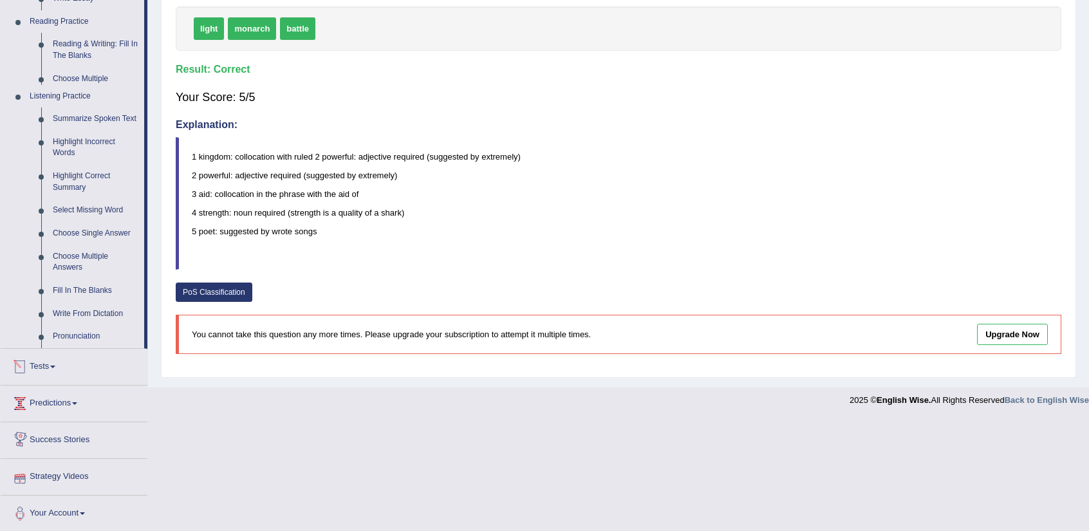
scroll to position [344, 0]
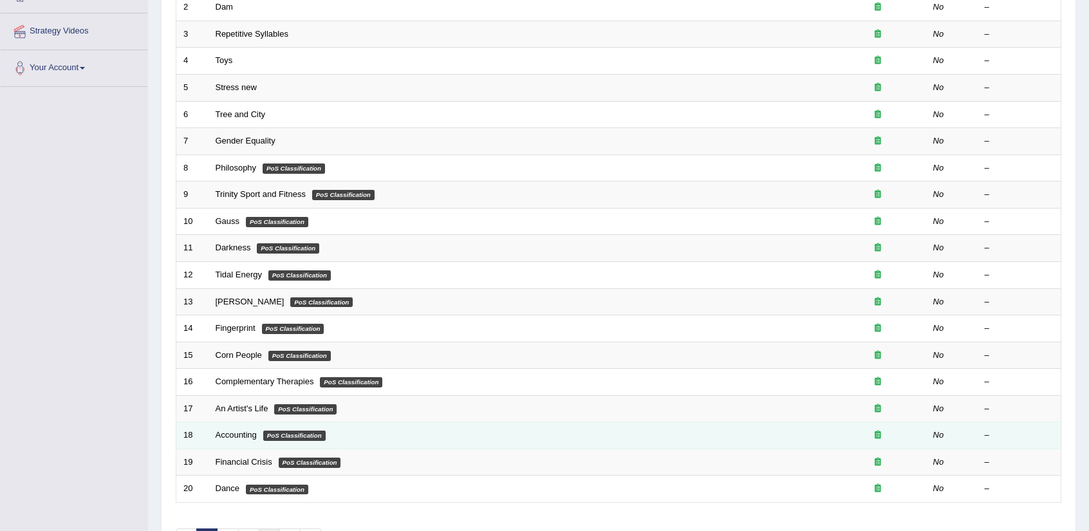
scroll to position [250, 0]
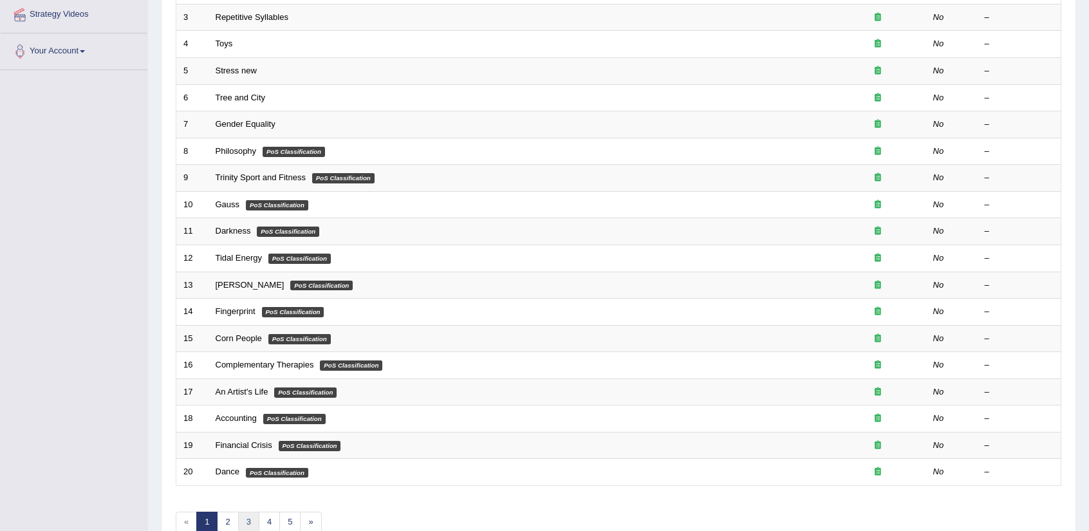
click at [252, 513] on link "3" at bounding box center [248, 522] width 21 height 21
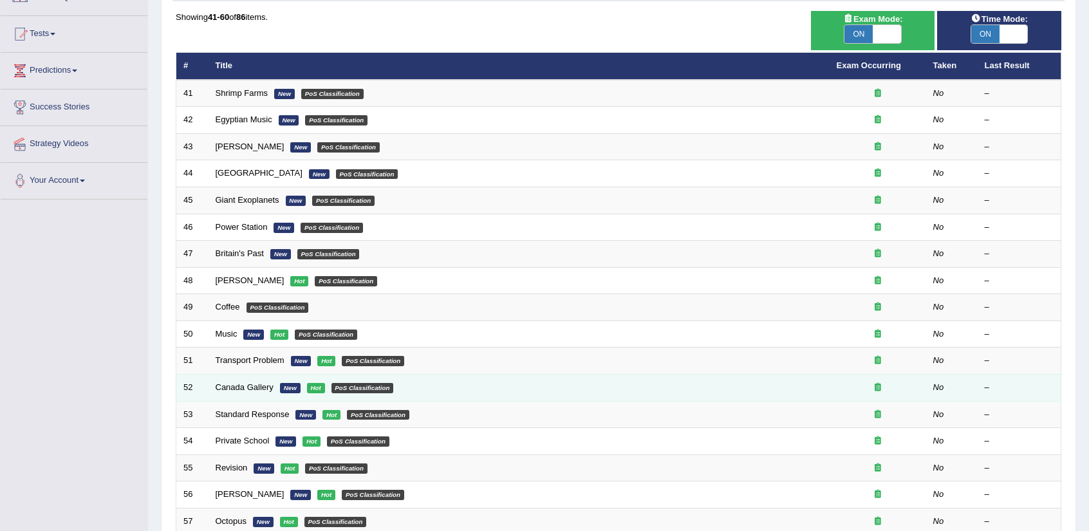
scroll to position [129, 0]
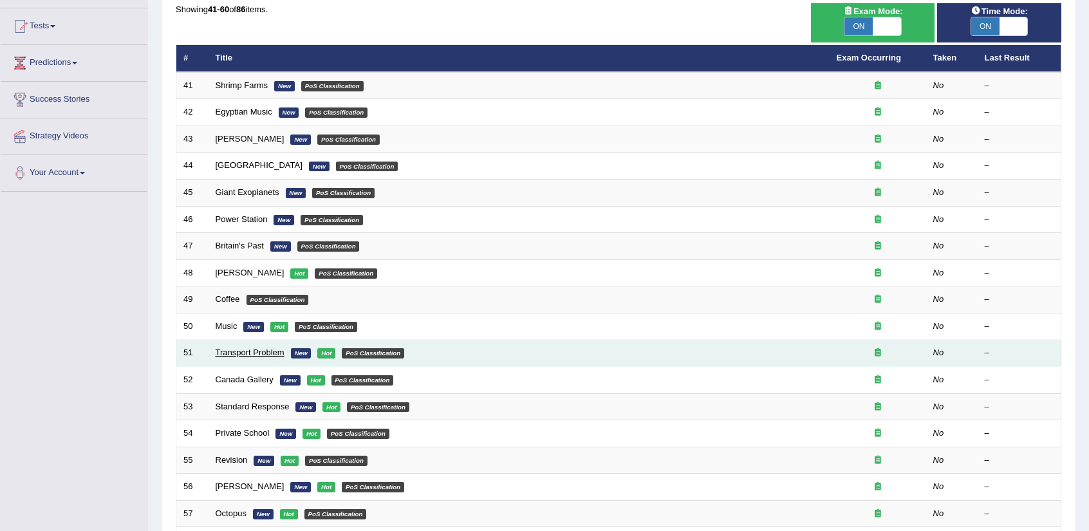
click at [236, 353] on link "Transport Problem" at bounding box center [250, 353] width 69 height 10
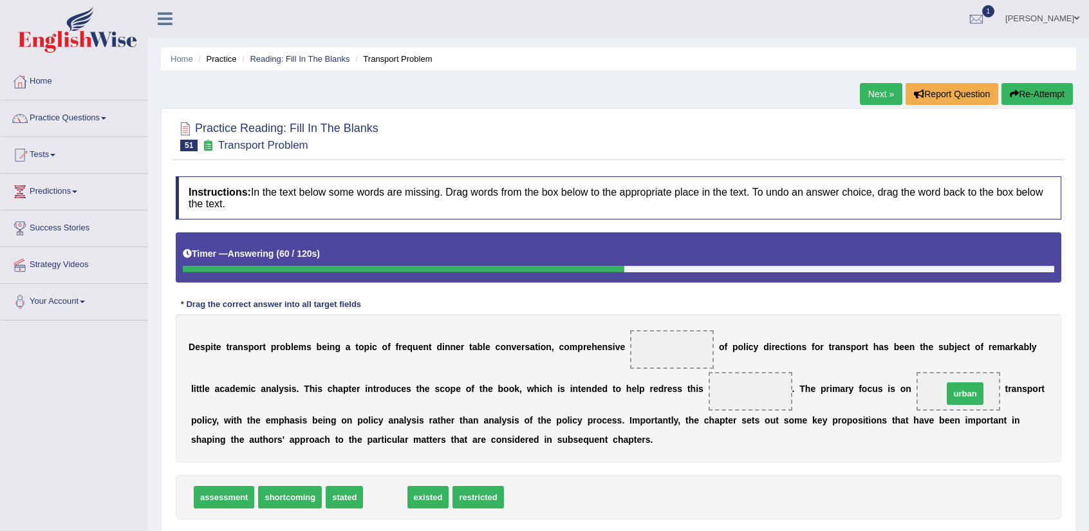
drag, startPoint x: 382, startPoint y: 500, endPoint x: 962, endPoint y: 395, distance: 589.4
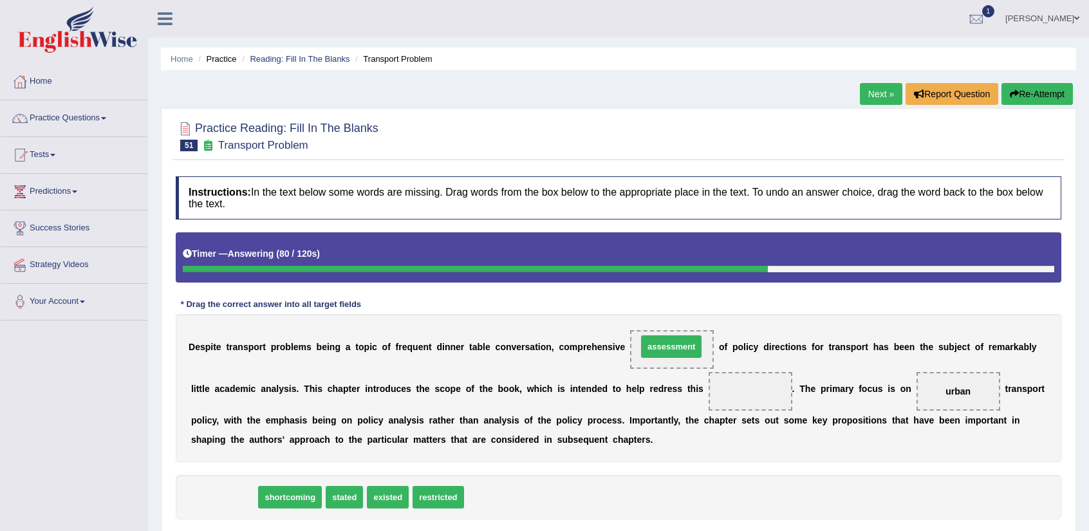
drag, startPoint x: 223, startPoint y: 494, endPoint x: 671, endPoint y: 343, distance: 472.1
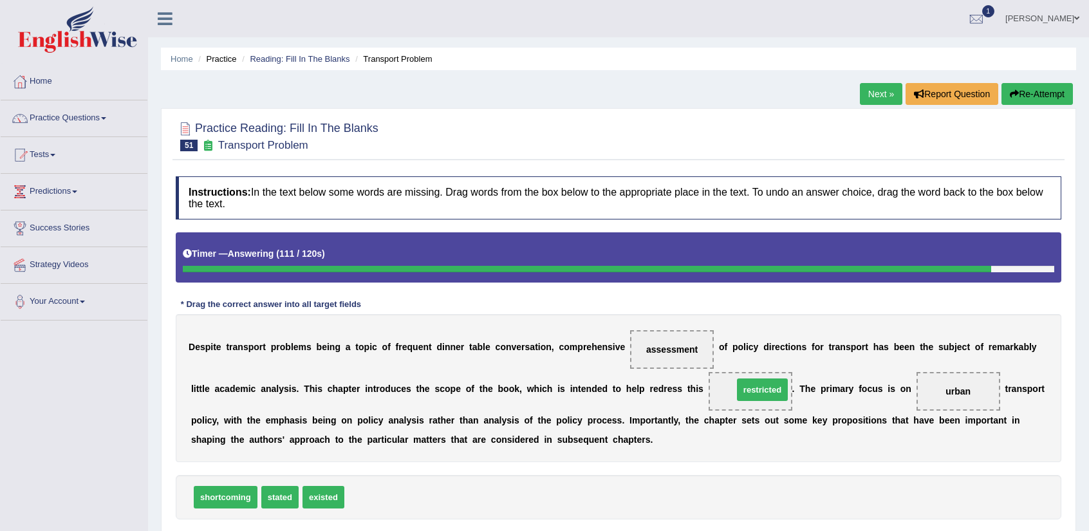
drag, startPoint x: 381, startPoint y: 498, endPoint x: 770, endPoint y: 390, distance: 403.4
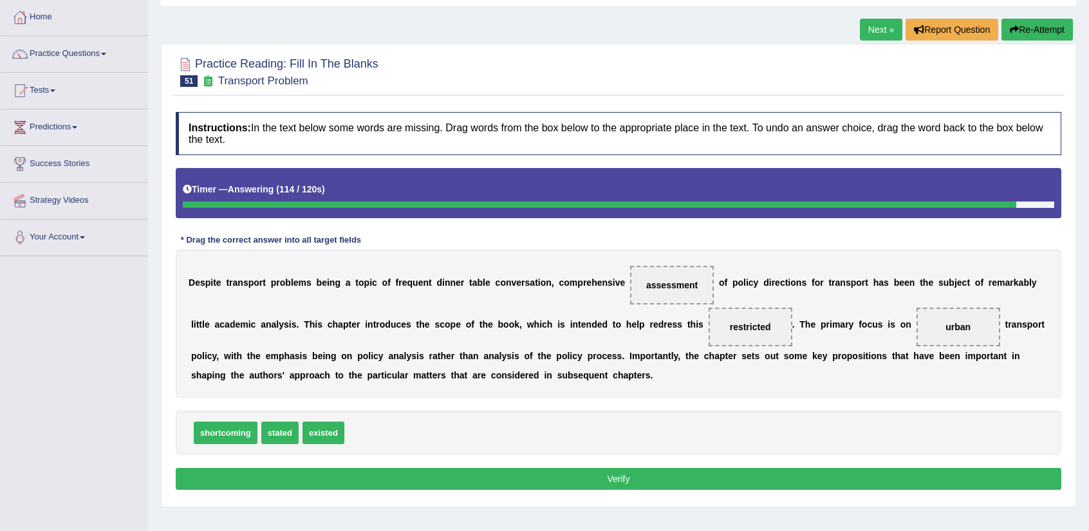
click at [603, 482] on button "Verify" at bounding box center [619, 479] width 886 height 22
